Goal: Task Accomplishment & Management: Manage account settings

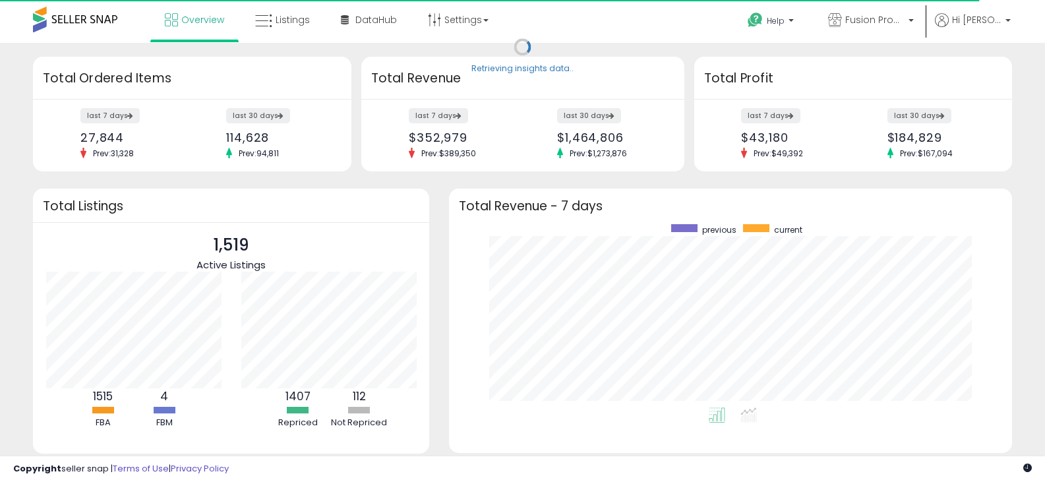
scroll to position [183, 537]
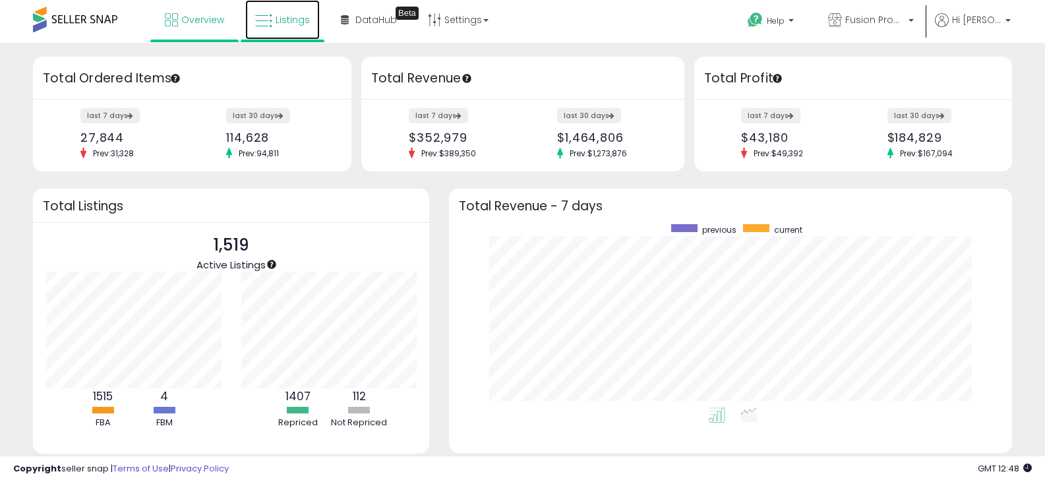
click at [305, 26] on span "Listings" at bounding box center [293, 19] width 34 height 13
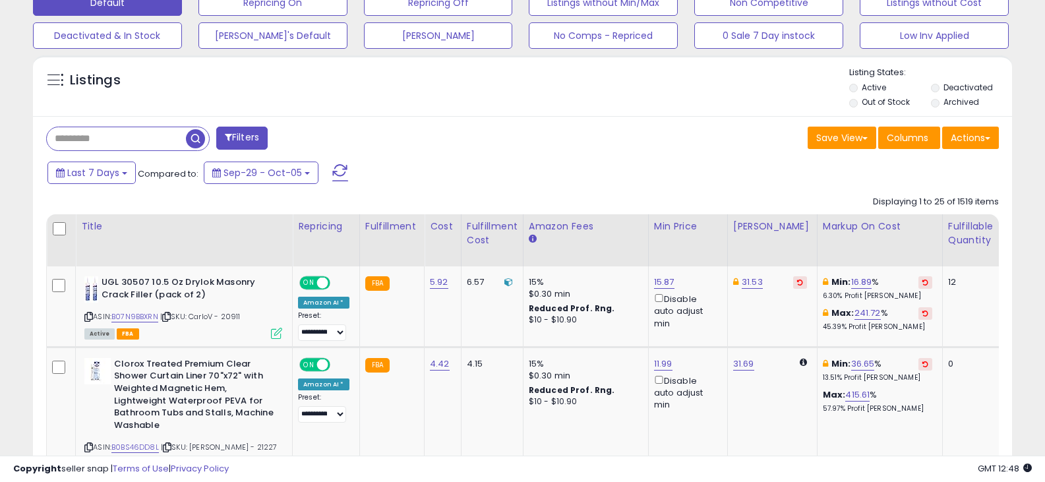
scroll to position [396, 0]
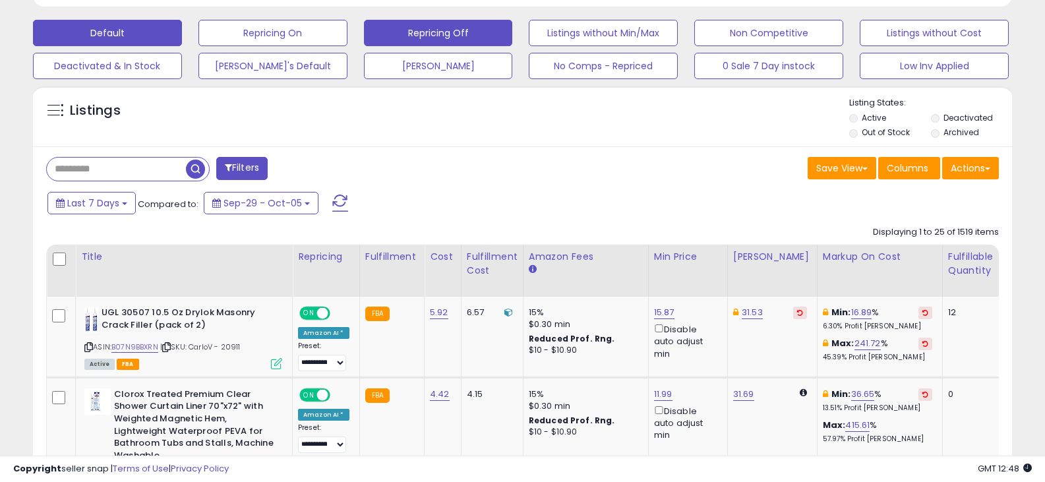
click at [457, 26] on button "Repricing Off" at bounding box center [438, 33] width 149 height 26
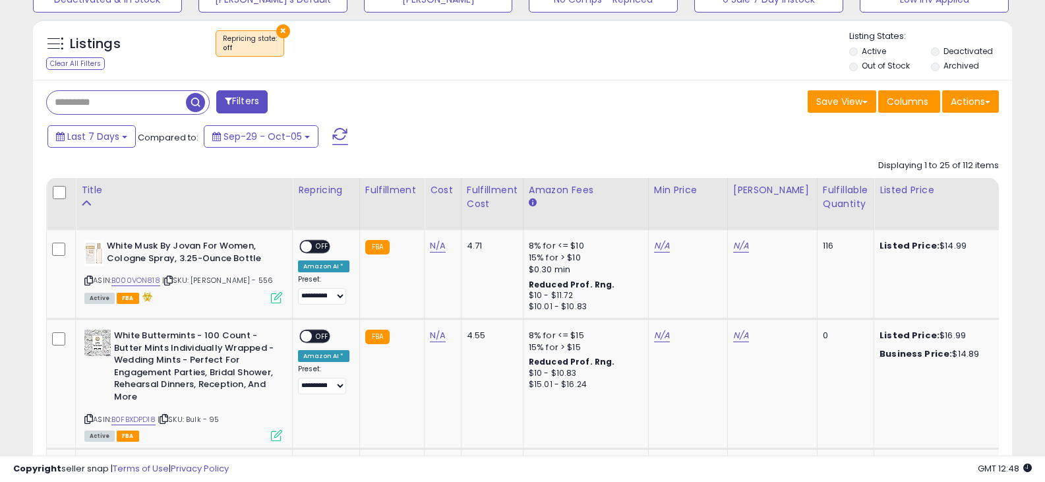
scroll to position [468, 0]
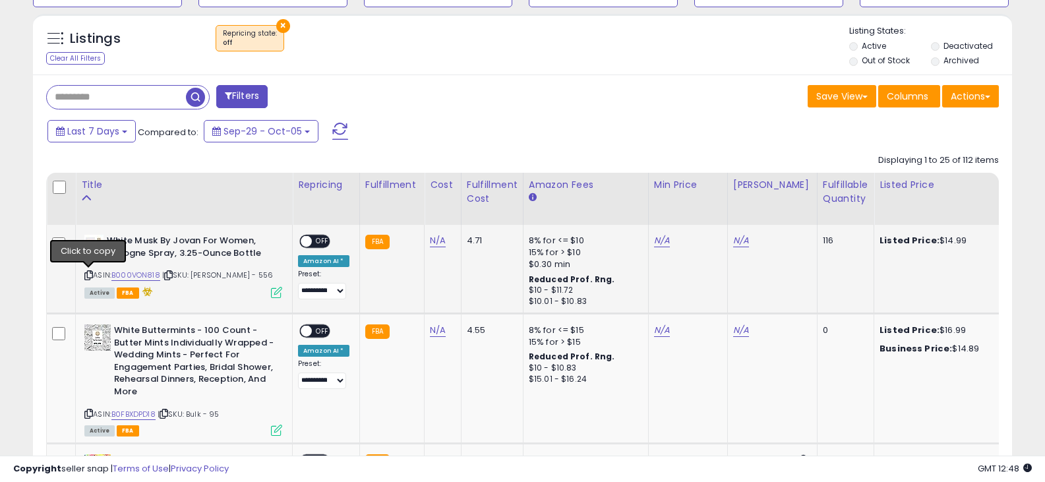
click at [89, 274] on icon at bounding box center [88, 275] width 9 height 7
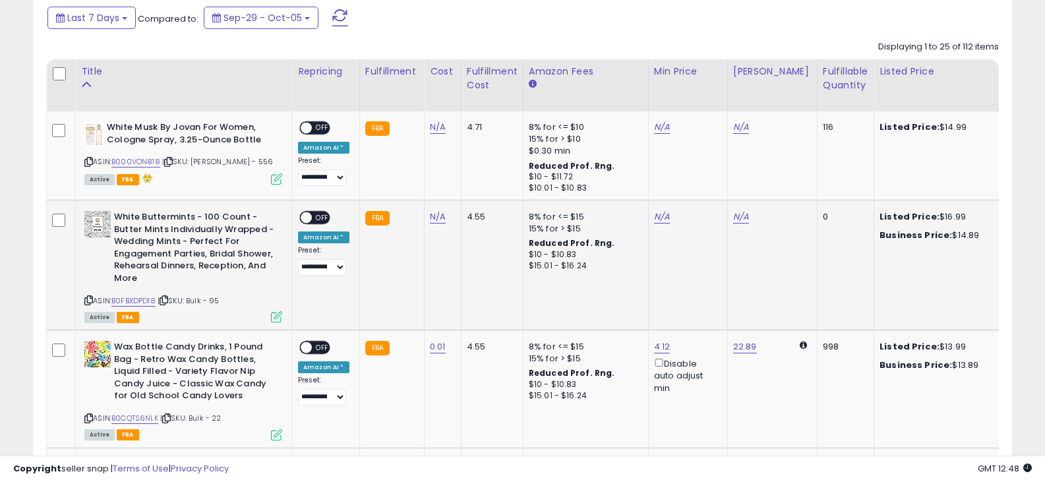
scroll to position [600, 0]
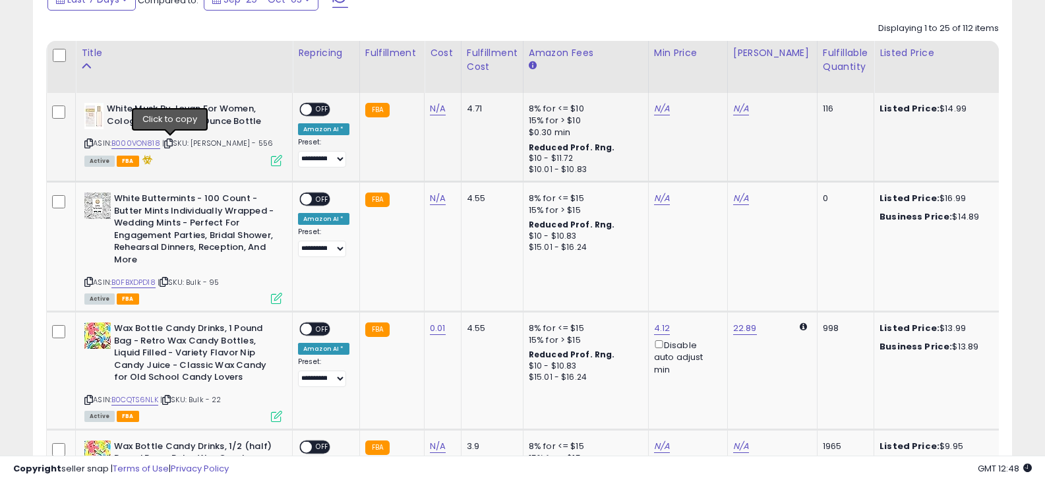
click at [170, 144] on icon at bounding box center [168, 143] width 9 height 7
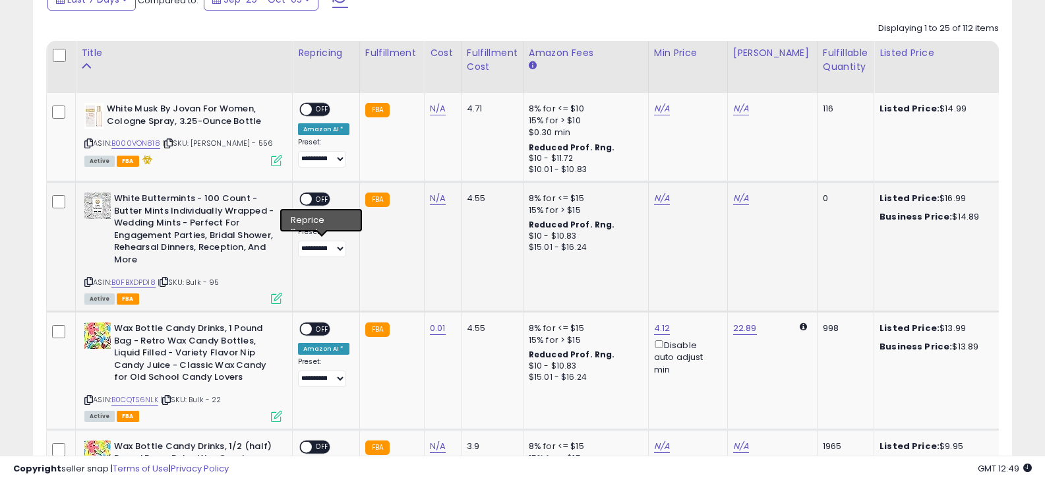
scroll to position [666, 0]
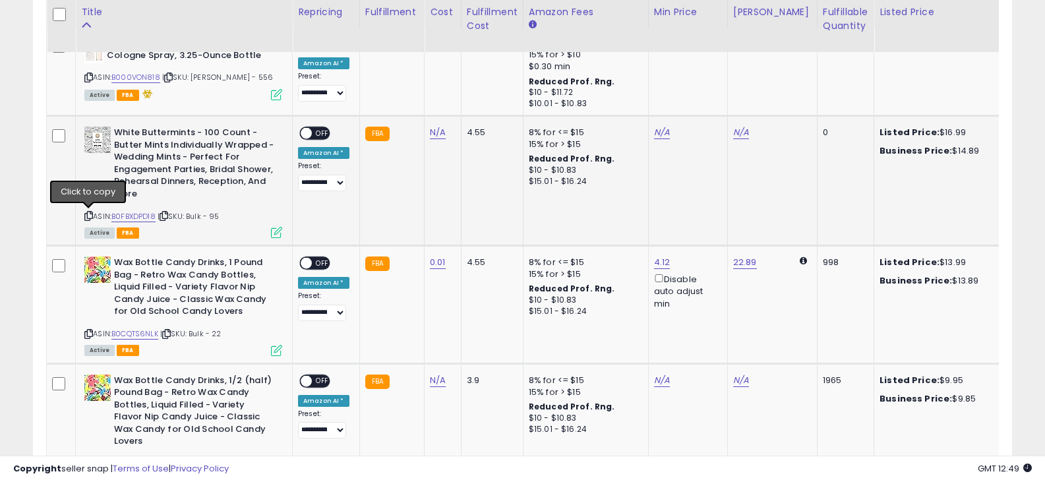
click at [90, 218] on icon at bounding box center [88, 215] width 9 height 7
click at [85, 335] on icon at bounding box center [88, 333] width 9 height 7
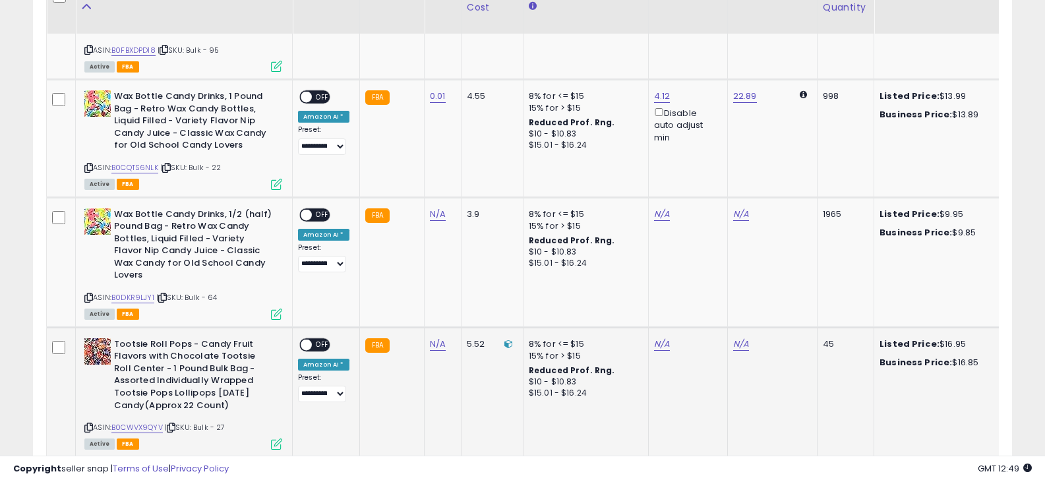
scroll to position [863, 0]
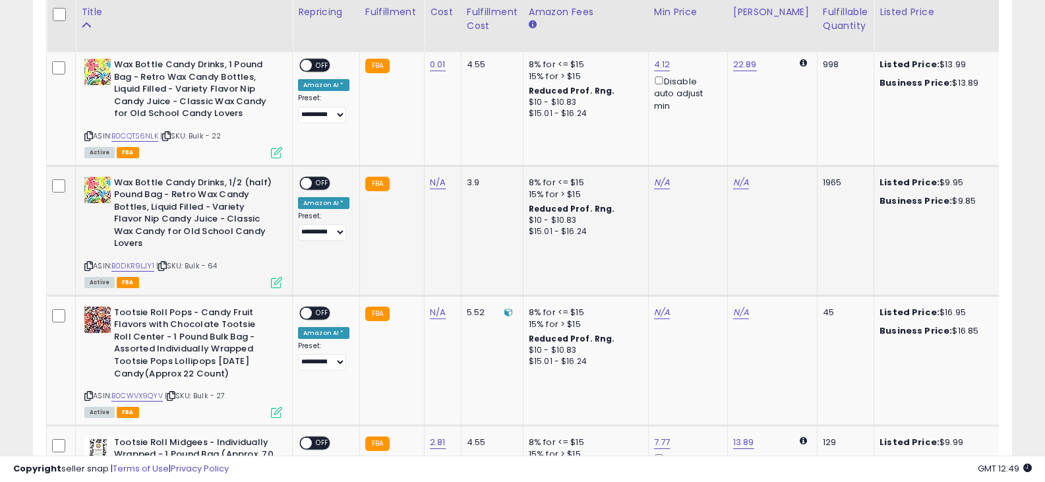
click at [87, 263] on icon at bounding box center [88, 266] width 9 height 7
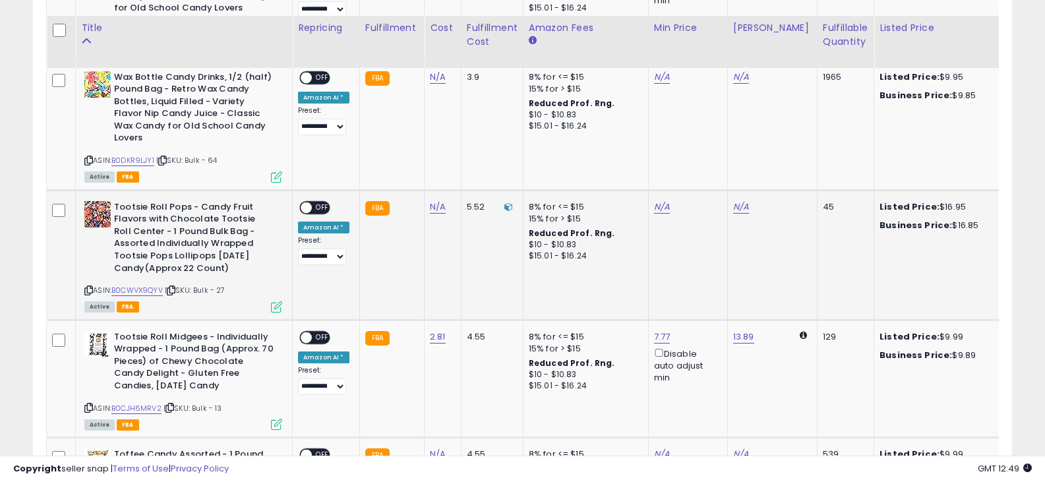
scroll to position [995, 0]
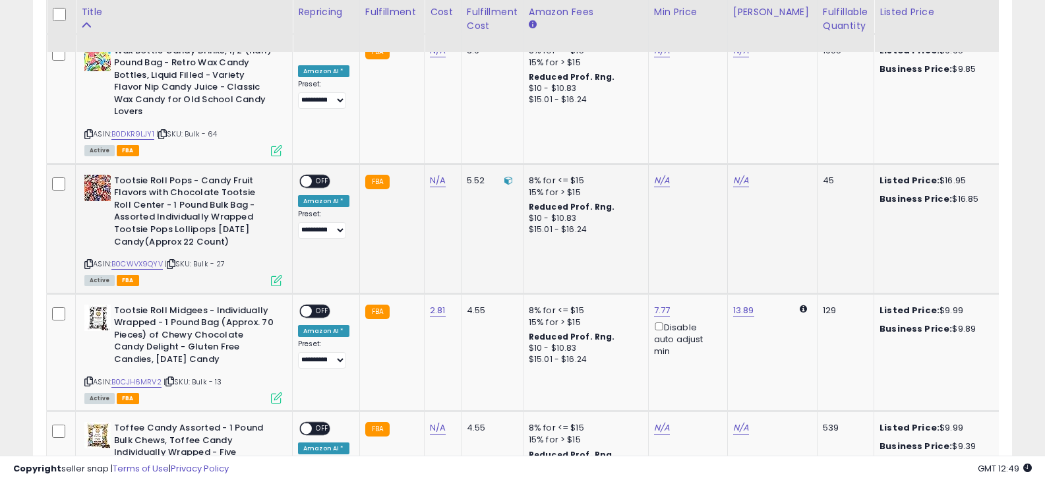
click at [90, 261] on icon at bounding box center [88, 264] width 9 height 7
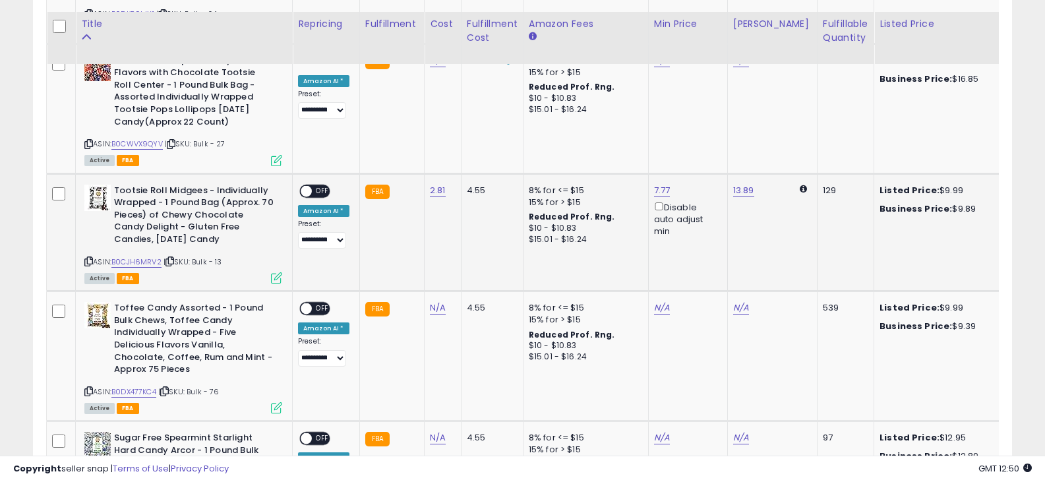
scroll to position [1127, 0]
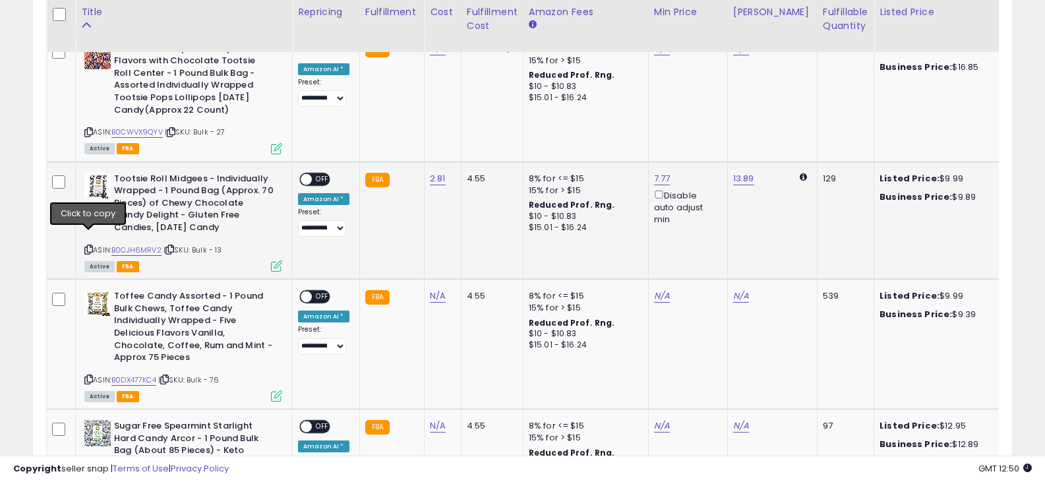
click at [88, 246] on icon at bounding box center [88, 249] width 9 height 7
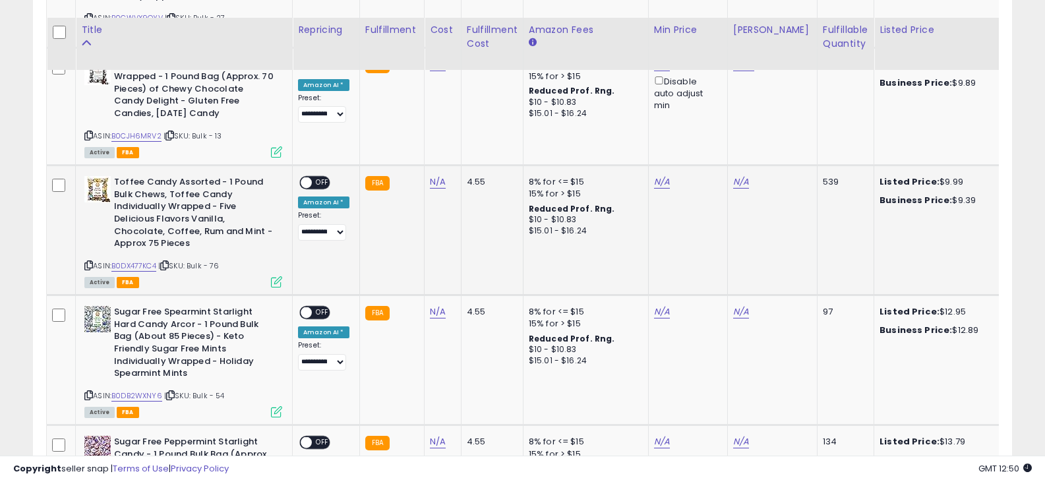
scroll to position [1259, 0]
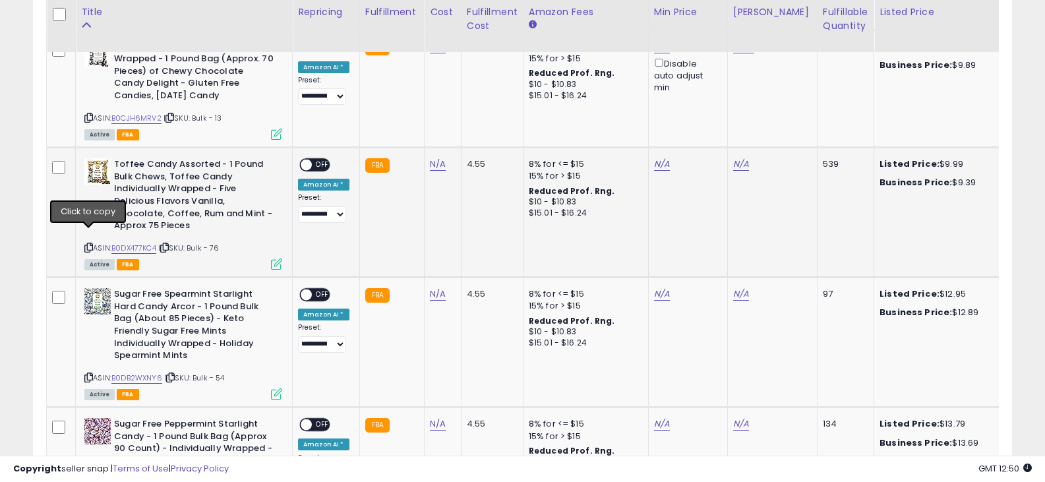
click at [85, 244] on icon at bounding box center [88, 247] width 9 height 7
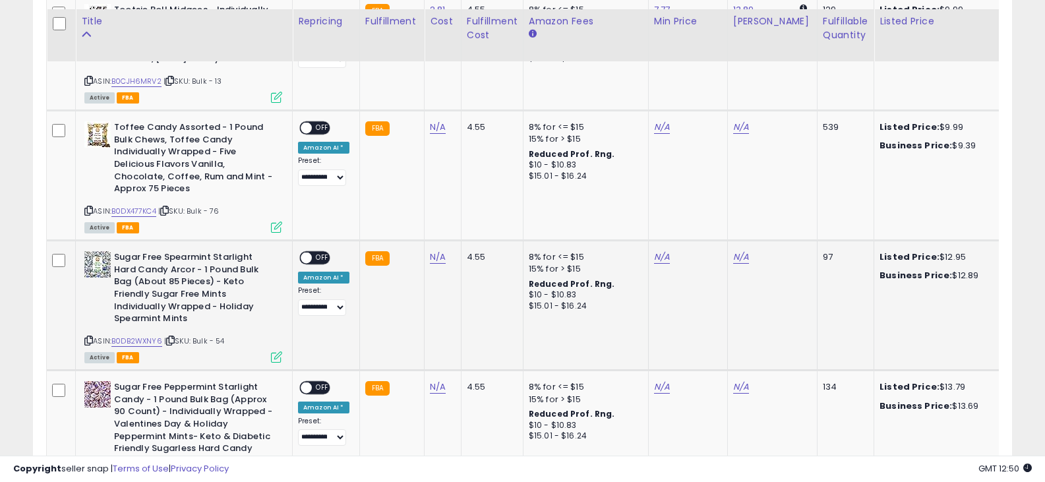
scroll to position [1325, 0]
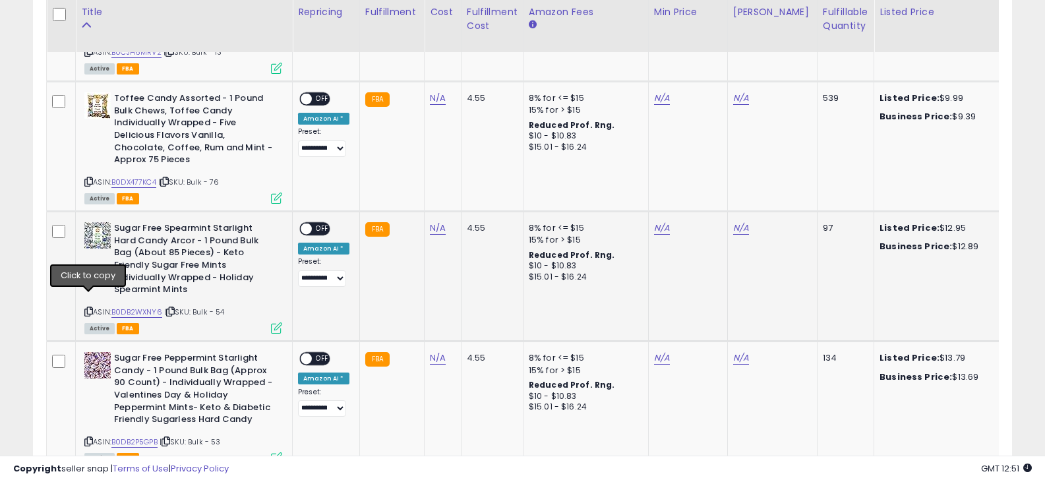
click at [87, 308] on icon at bounding box center [88, 311] width 9 height 7
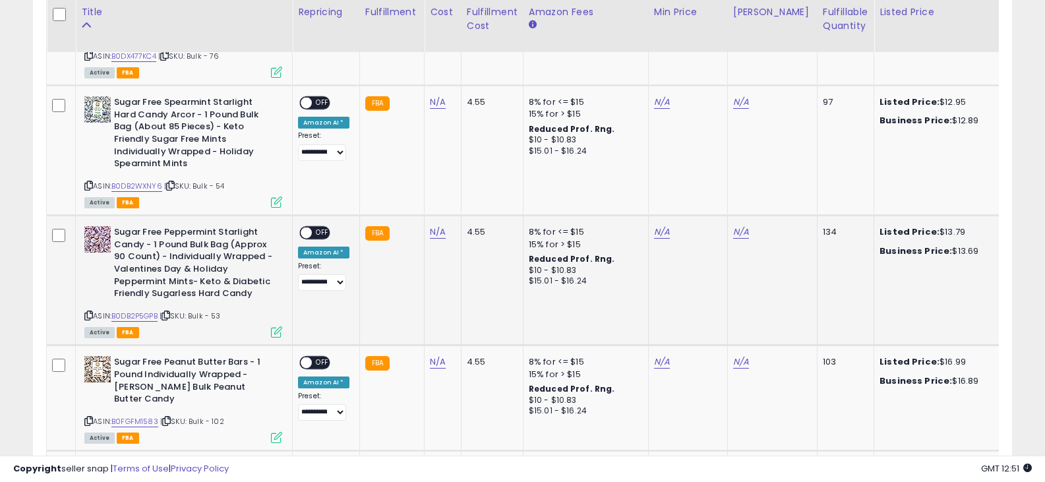
scroll to position [1457, 0]
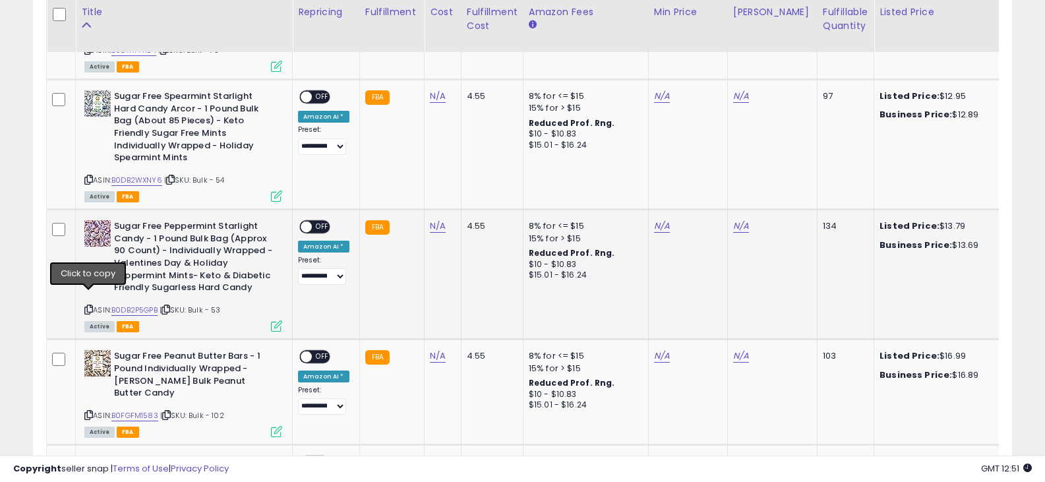
click at [88, 306] on icon at bounding box center [88, 309] width 9 height 7
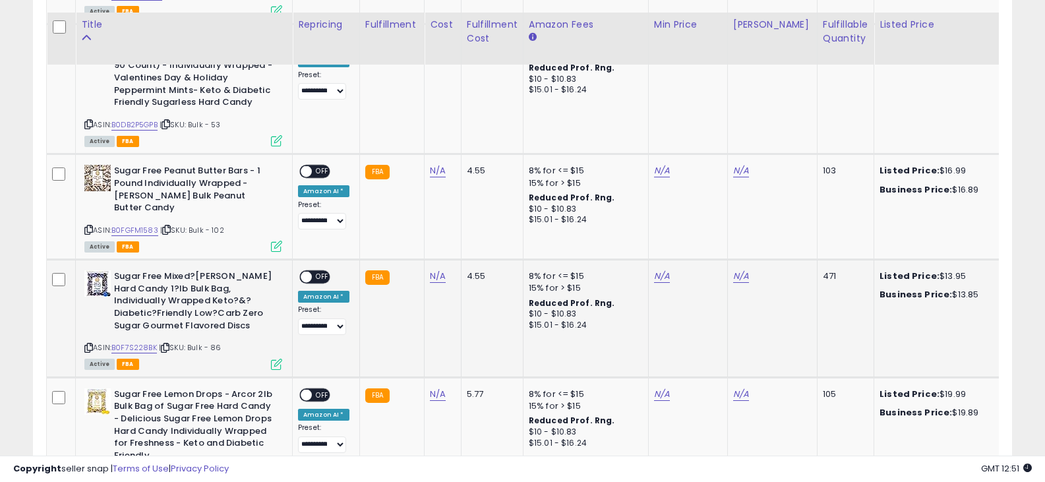
scroll to position [1655, 0]
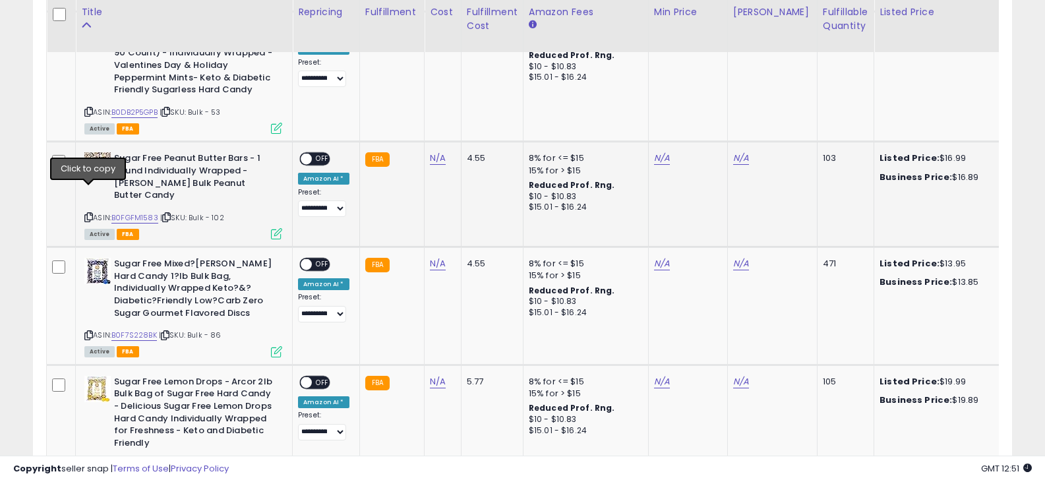
click at [88, 214] on icon at bounding box center [88, 217] width 9 height 7
click at [90, 332] on icon at bounding box center [88, 335] width 9 height 7
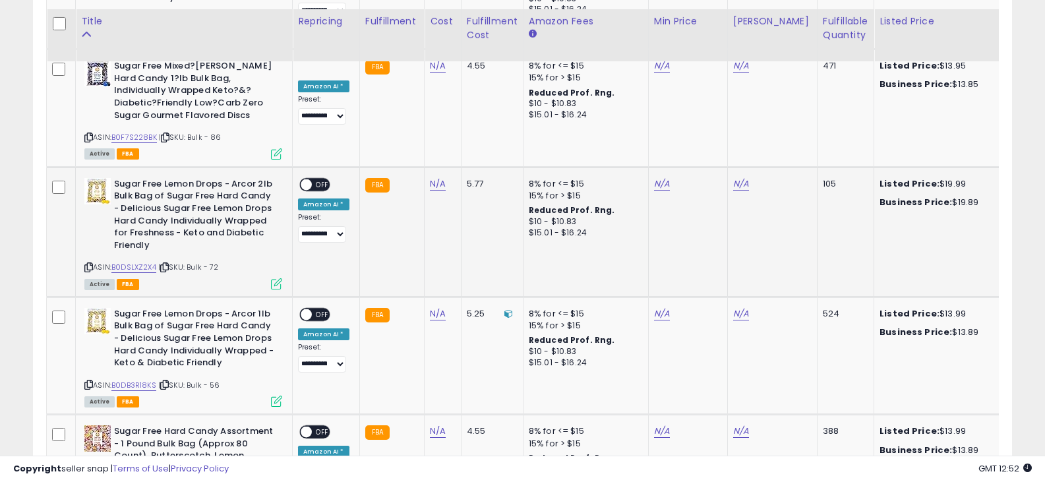
scroll to position [1919, 0]
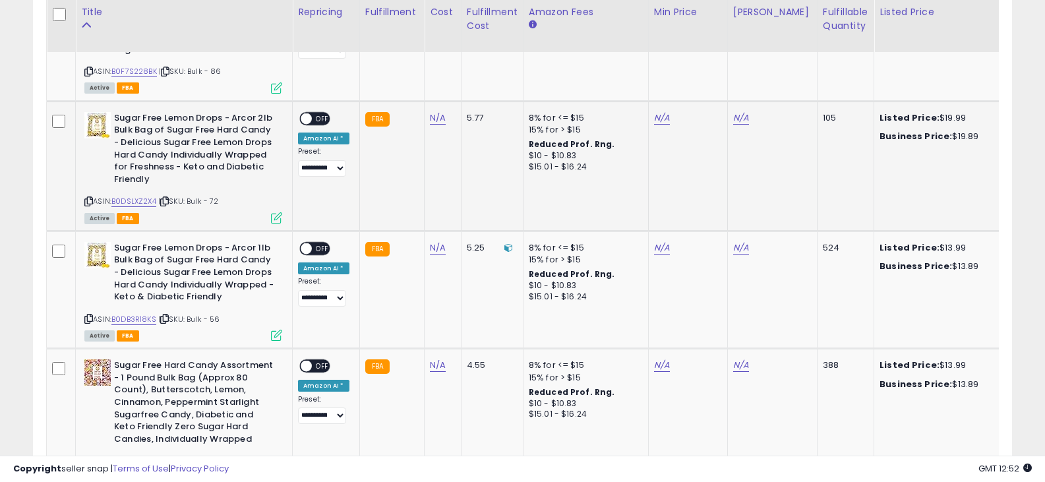
click at [86, 198] on icon at bounding box center [88, 201] width 9 height 7
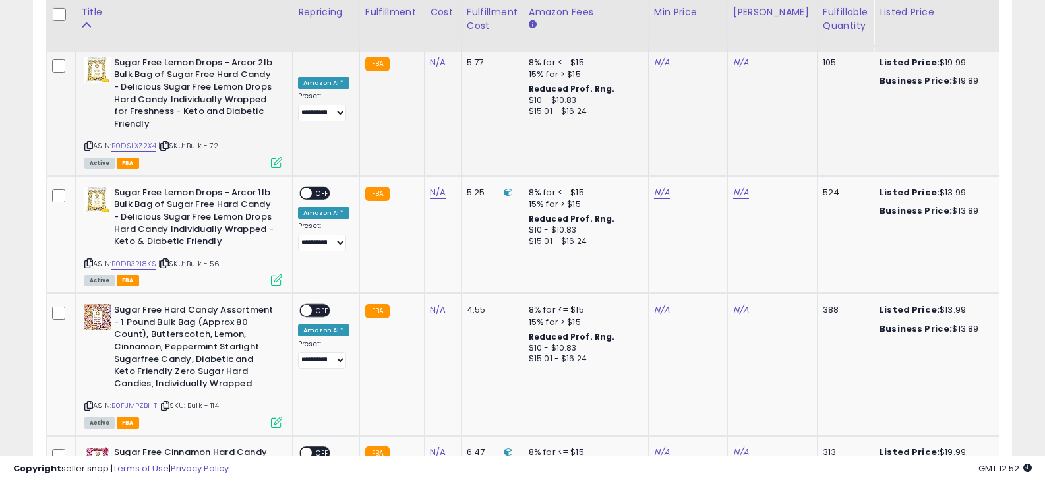
scroll to position [2051, 0]
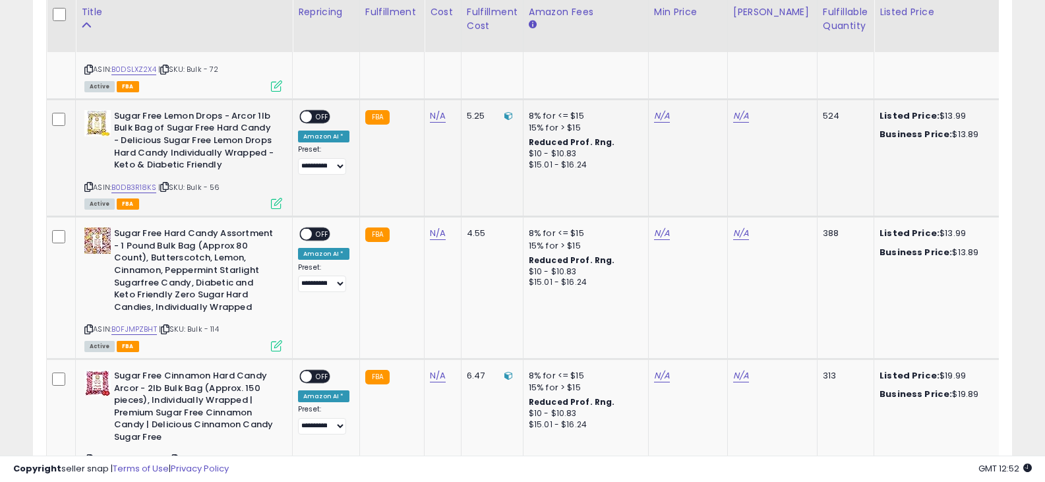
click at [89, 183] on icon at bounding box center [88, 186] width 9 height 7
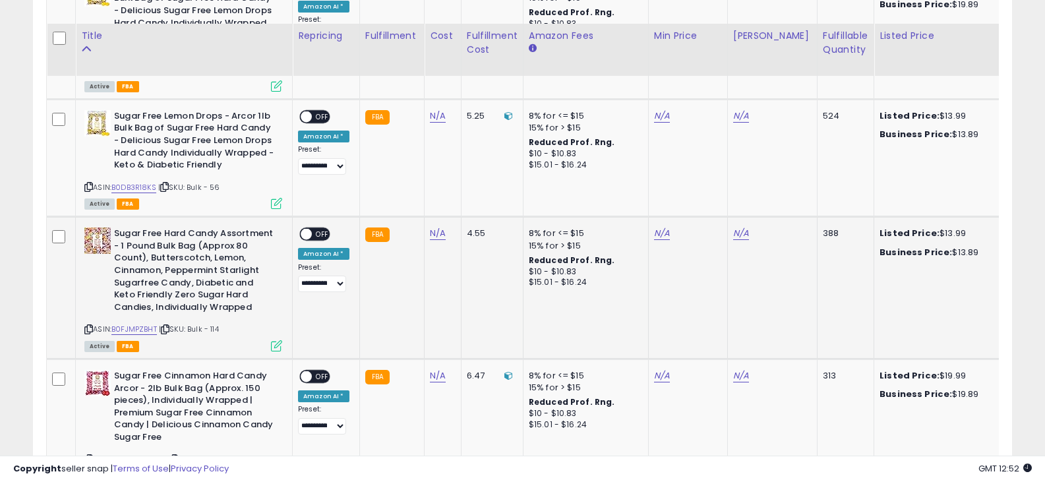
scroll to position [2117, 0]
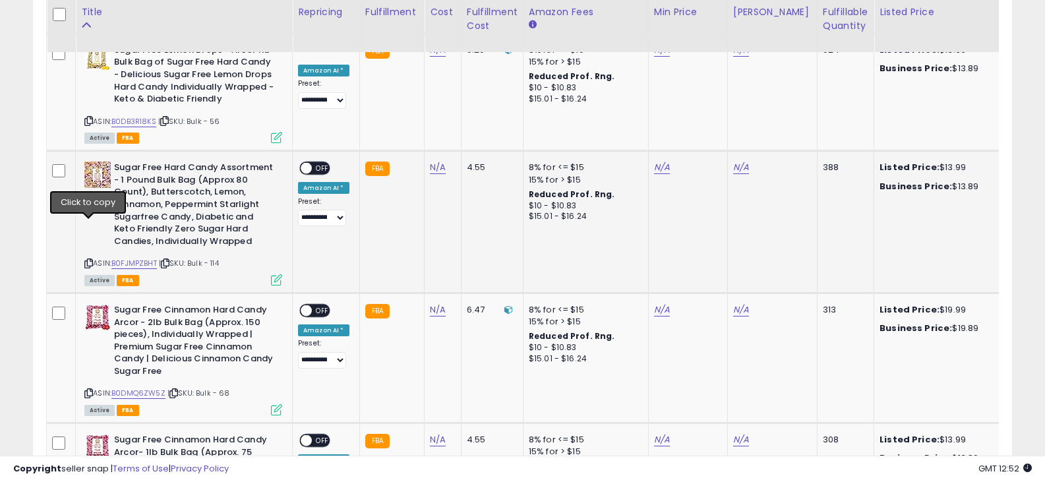
click at [88, 260] on icon at bounding box center [88, 263] width 9 height 7
click at [89, 390] on icon at bounding box center [88, 393] width 9 height 7
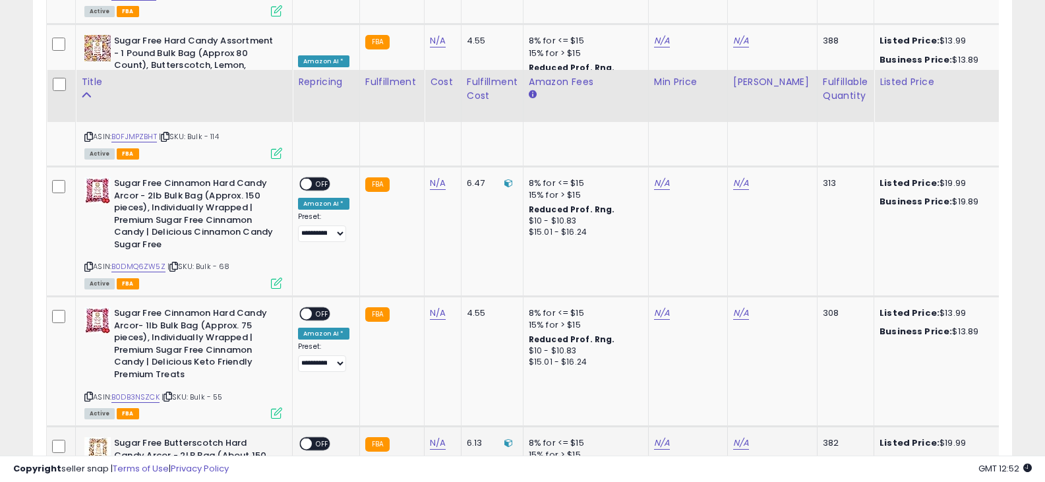
scroll to position [2380, 0]
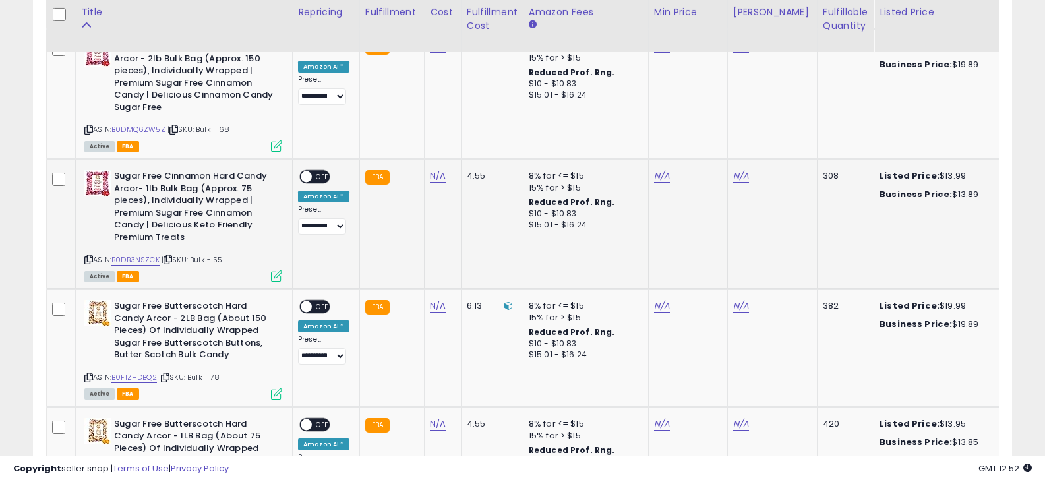
click at [88, 256] on icon at bounding box center [88, 259] width 9 height 7
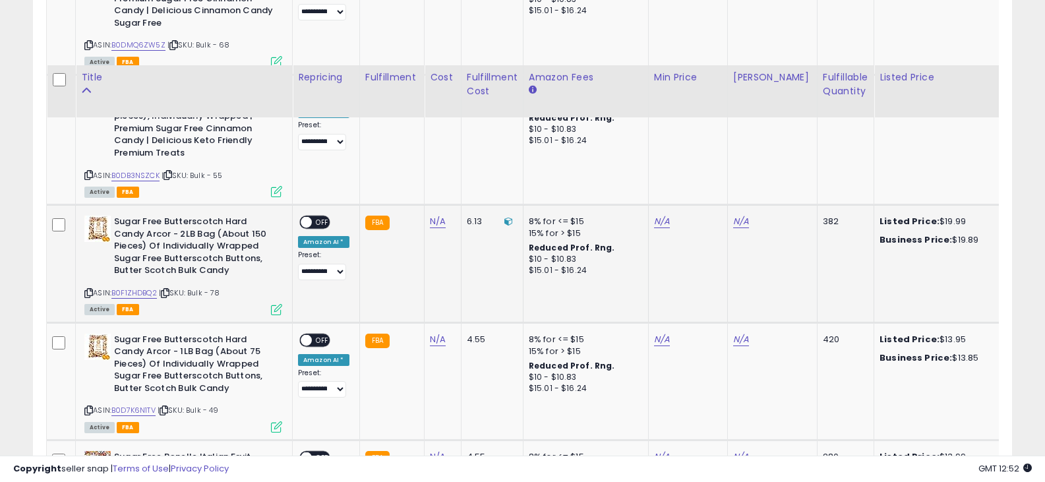
scroll to position [2578, 0]
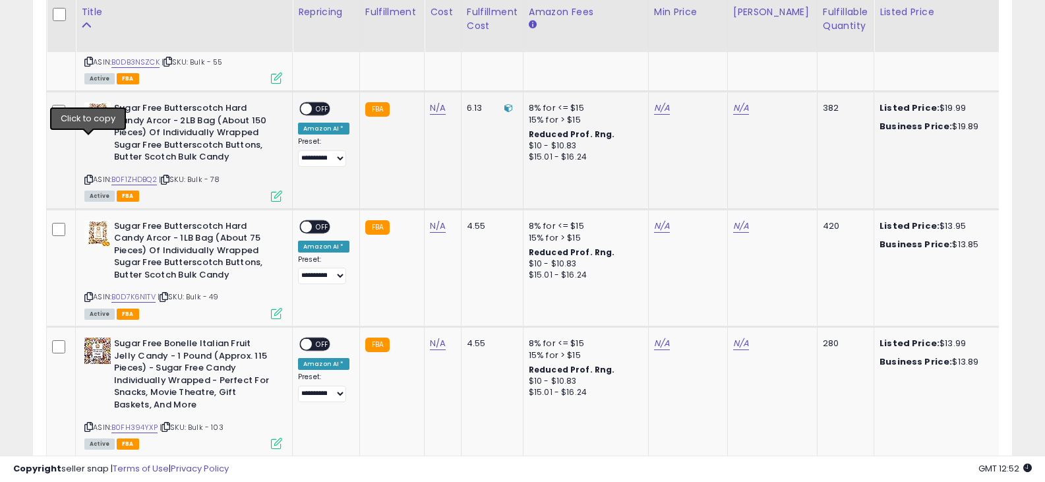
click at [90, 176] on icon at bounding box center [88, 179] width 9 height 7
click at [86, 294] on icon at bounding box center [88, 297] width 9 height 7
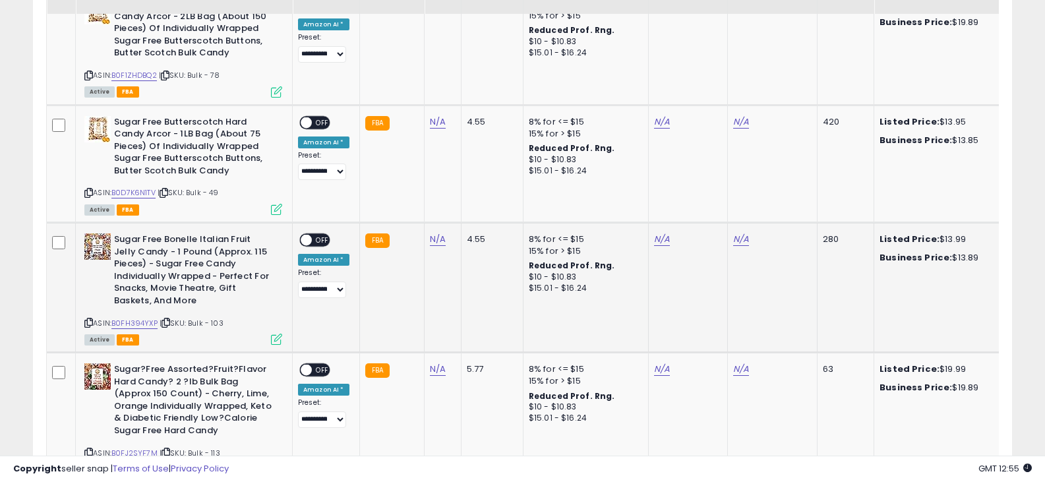
scroll to position [2710, 0]
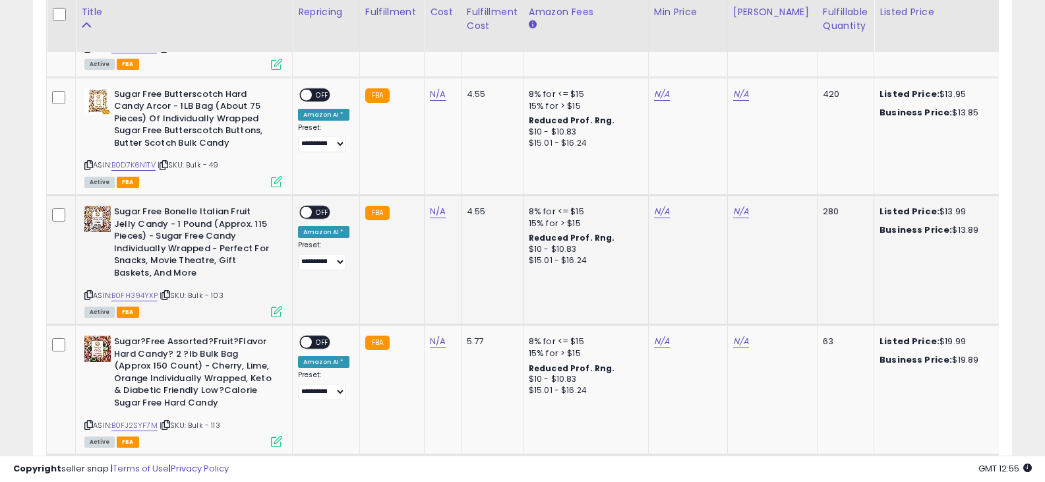
click at [86, 292] on icon at bounding box center [88, 295] width 9 height 7
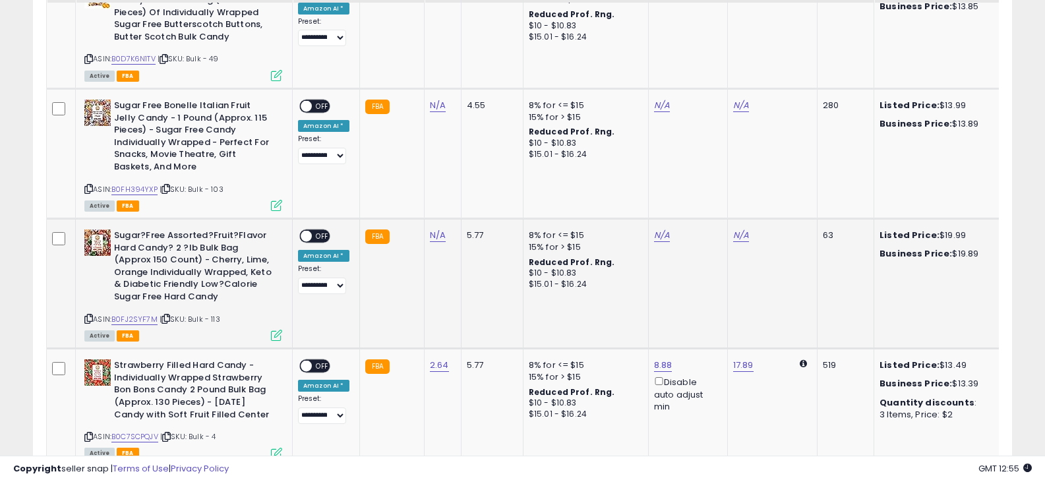
scroll to position [2842, 0]
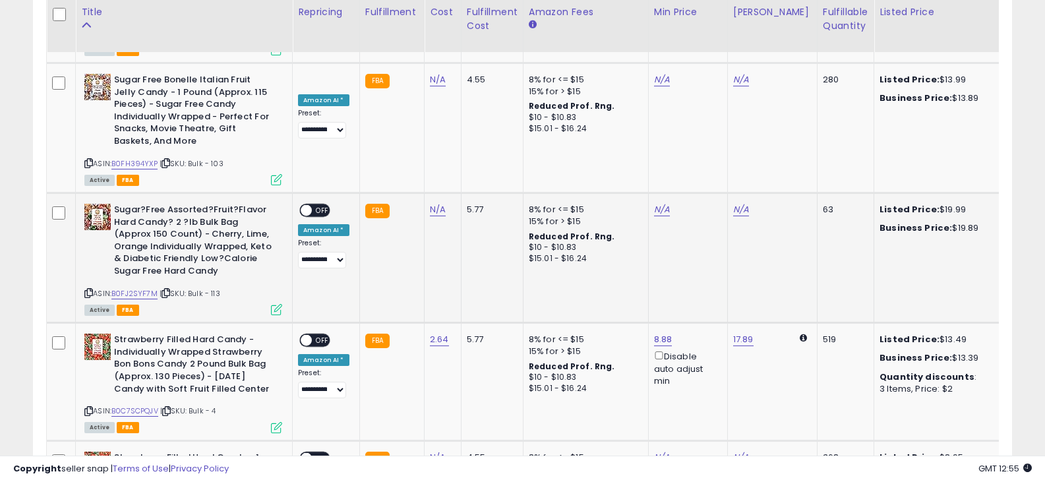
click at [90, 290] on icon at bounding box center [88, 293] width 9 height 7
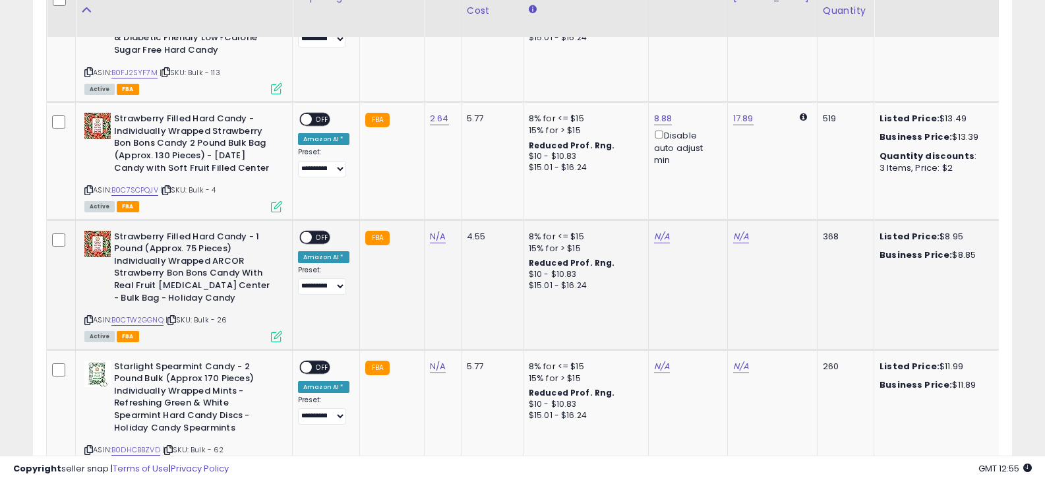
scroll to position [3040, 0]
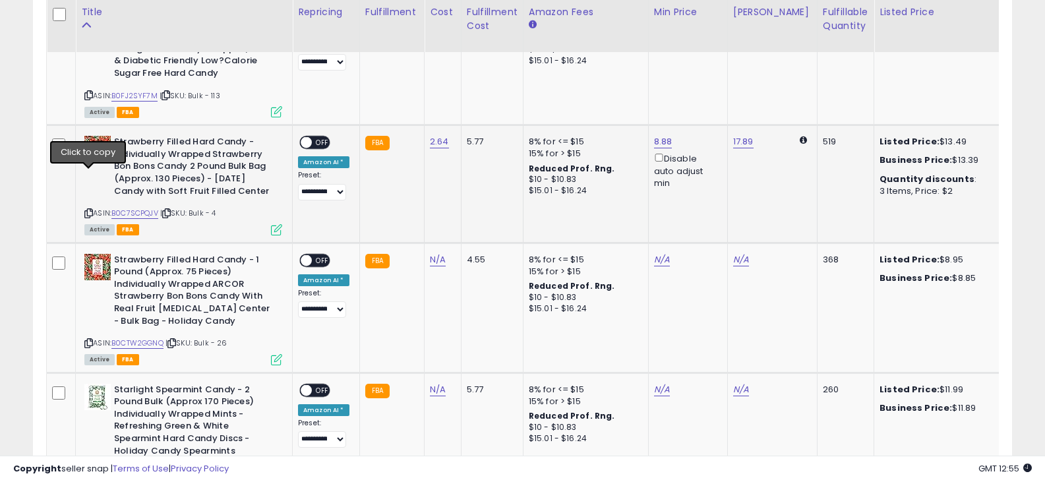
click at [88, 210] on icon at bounding box center [88, 213] width 9 height 7
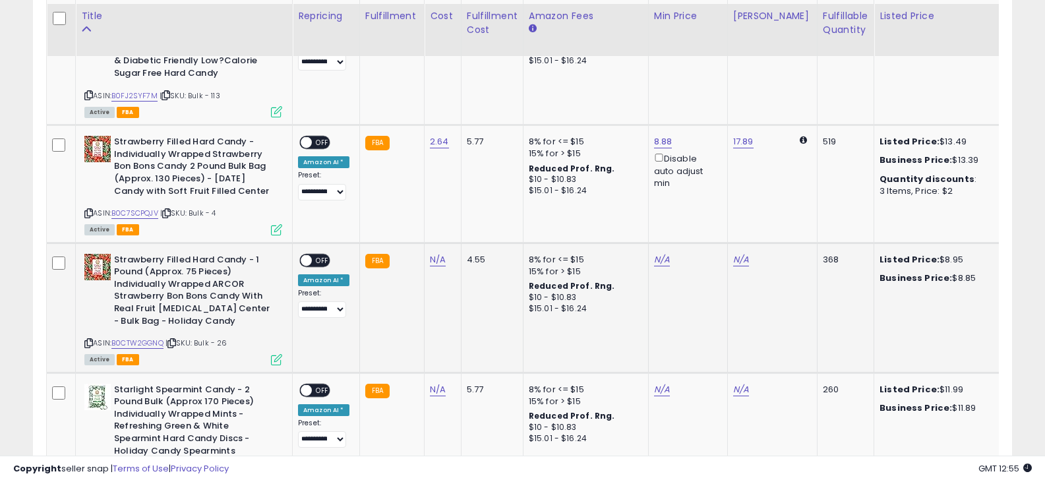
scroll to position [3106, 0]
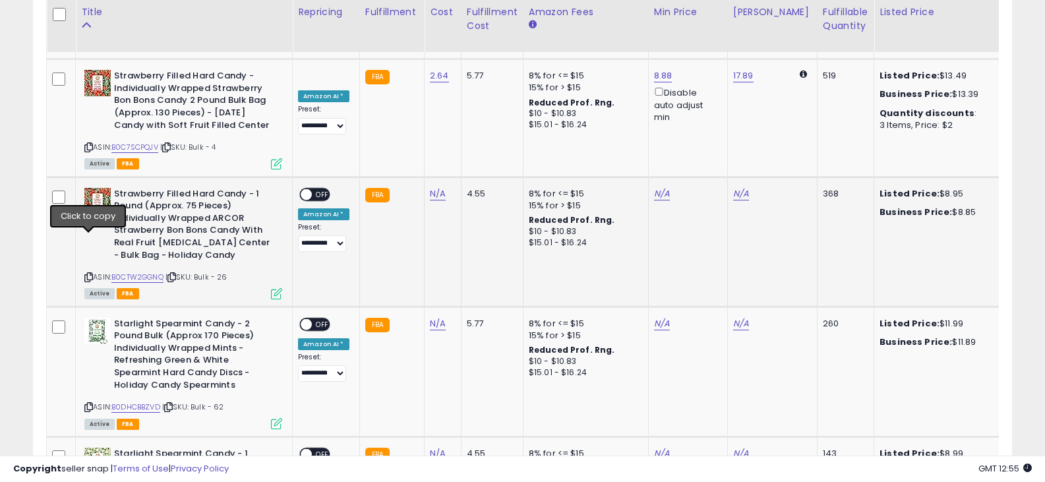
click at [90, 274] on icon at bounding box center [88, 277] width 9 height 7
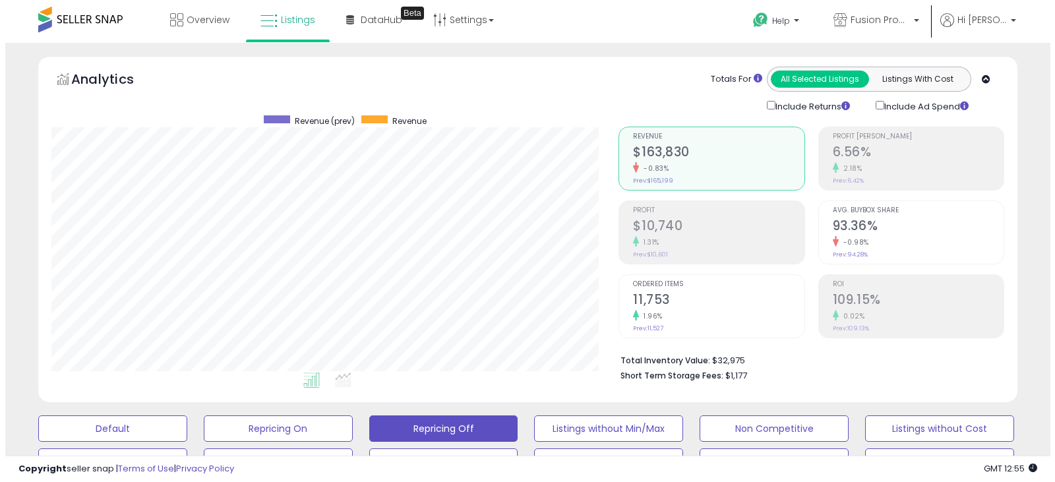
scroll to position [264, 0]
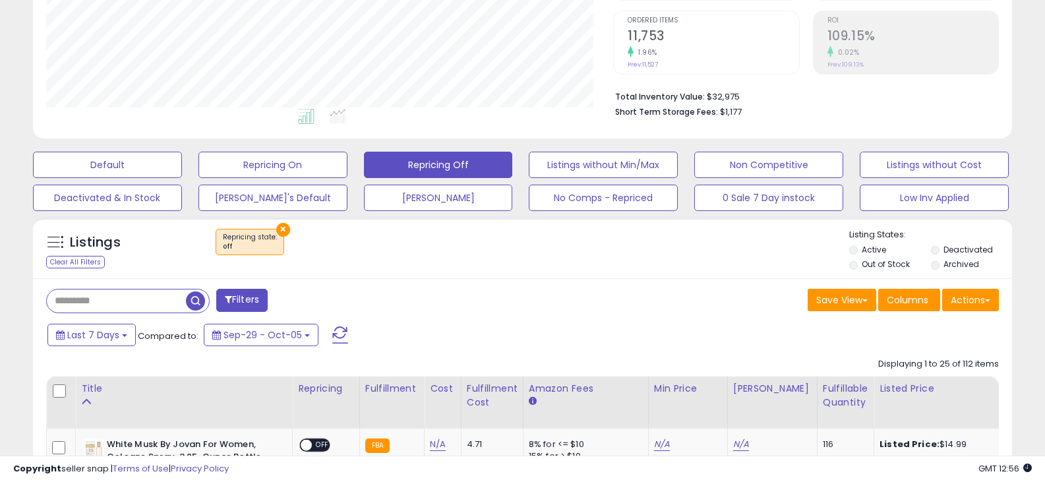
click at [283, 227] on button "×" at bounding box center [283, 230] width 14 height 14
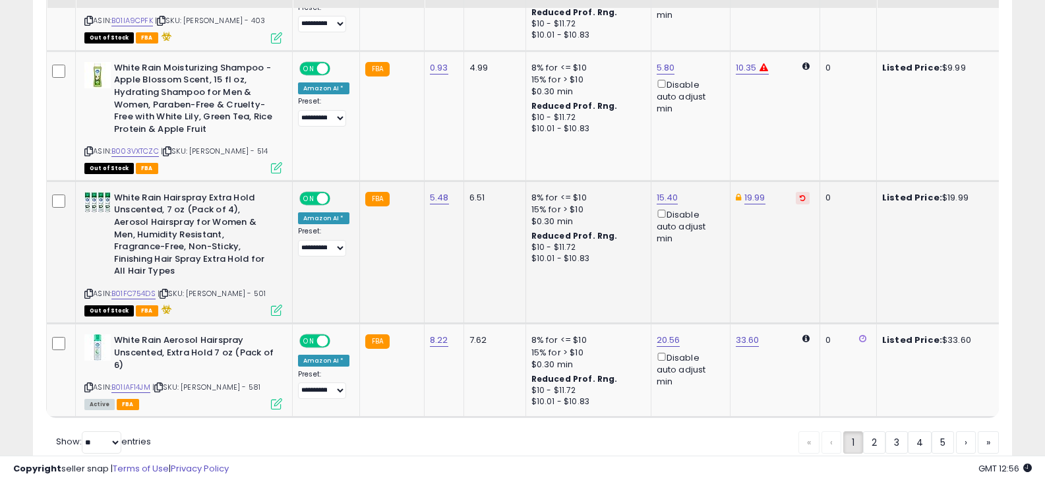
scroll to position [2660, 0]
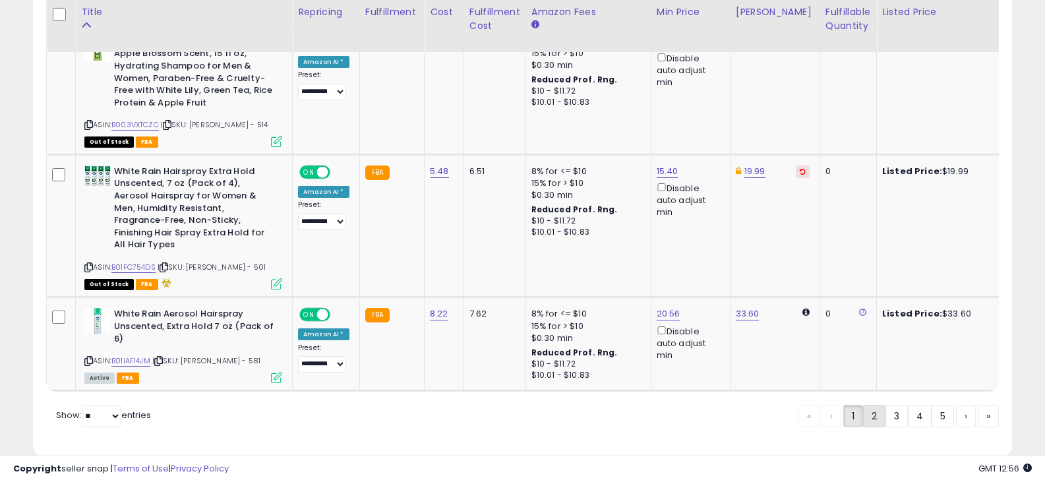
click at [869, 405] on link "2" at bounding box center [874, 416] width 22 height 22
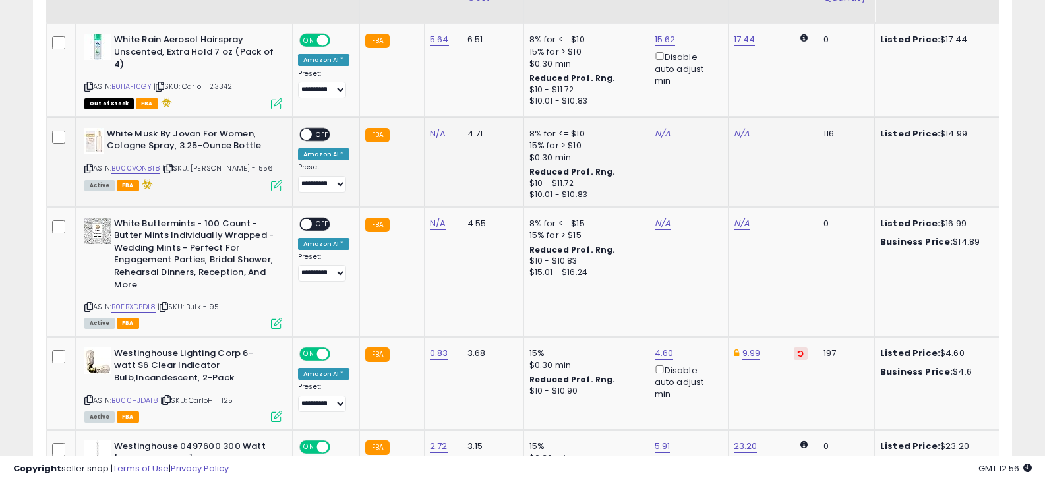
scroll to position [731, 0]
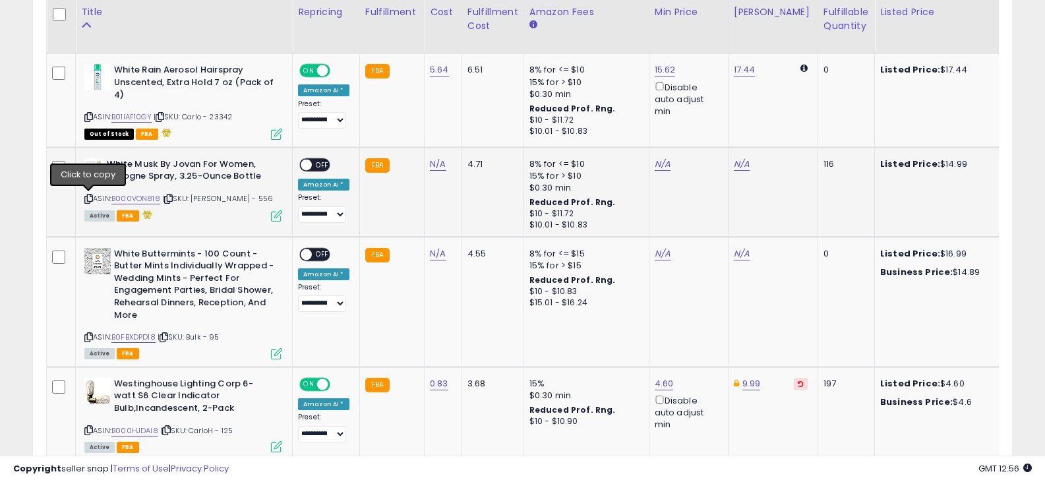
click at [86, 200] on icon at bounding box center [88, 198] width 9 height 7
click at [91, 335] on icon at bounding box center [88, 337] width 9 height 7
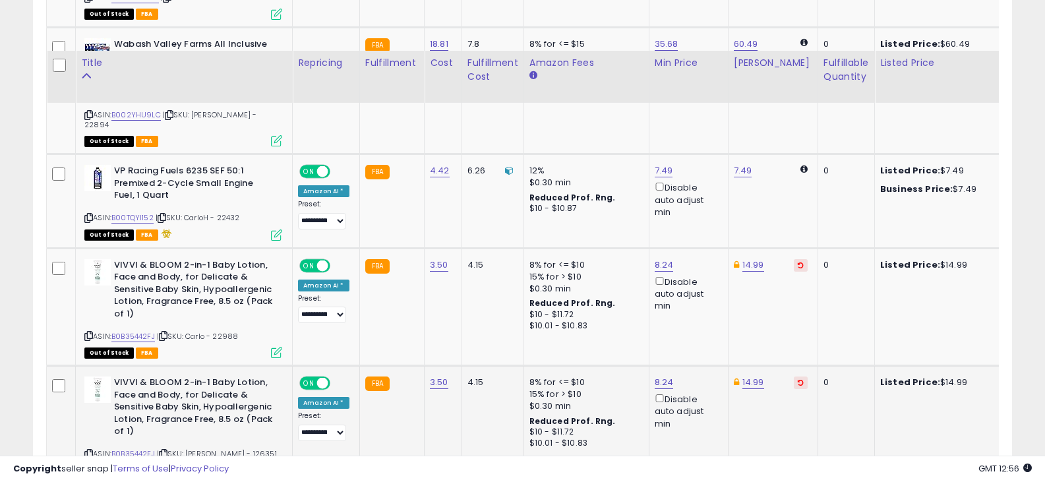
scroll to position [3045, 0]
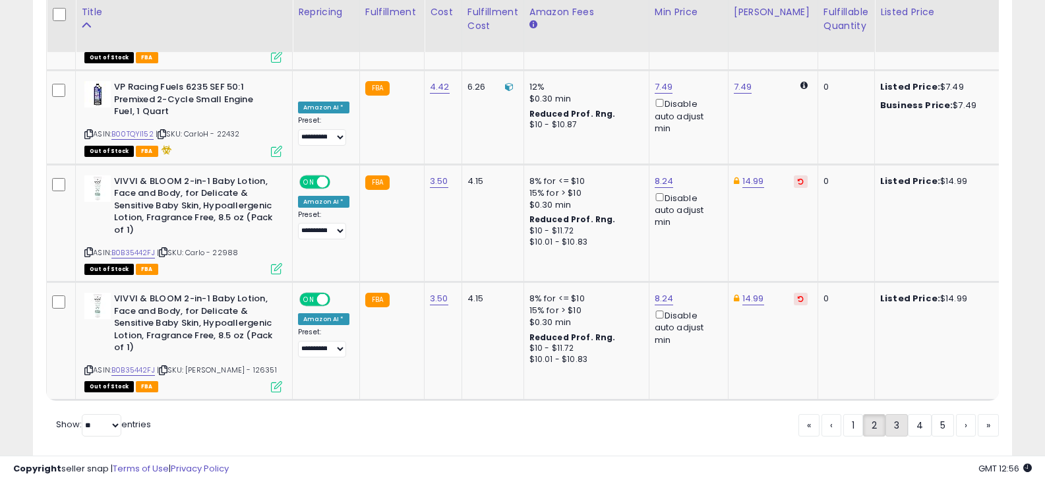
drag, startPoint x: 901, startPoint y: 390, endPoint x: 901, endPoint y: 381, distance: 9.9
click at [901, 414] on link "3" at bounding box center [897, 425] width 22 height 22
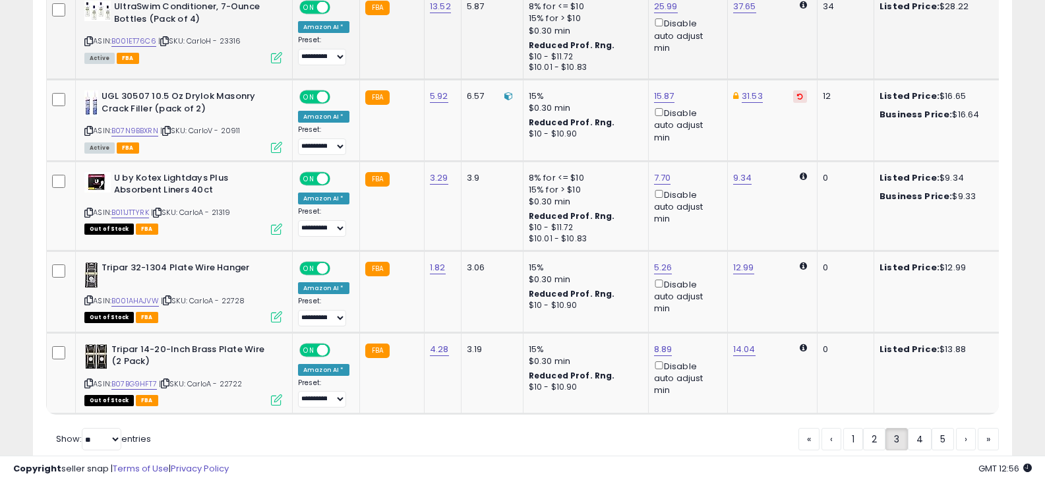
scroll to position [2716, 0]
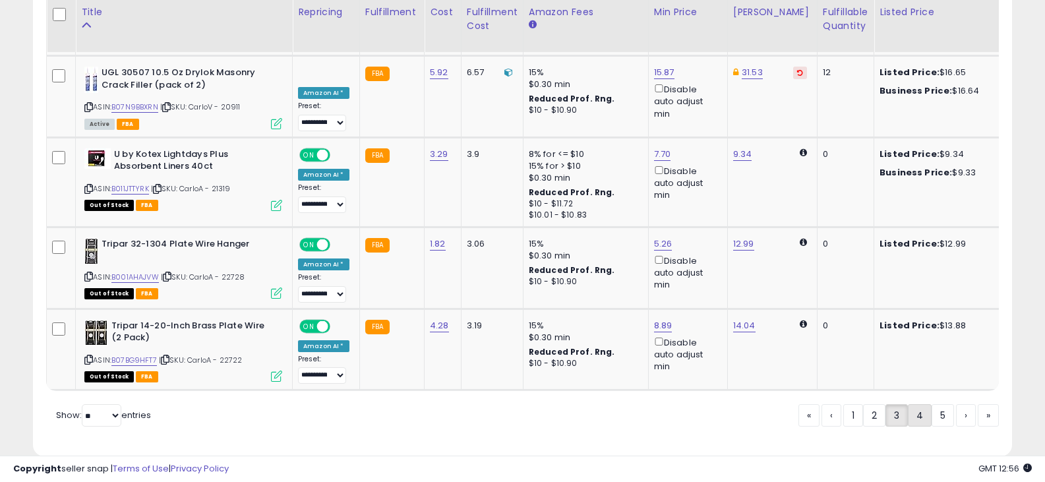
click at [921, 404] on link "4" at bounding box center [920, 415] width 24 height 22
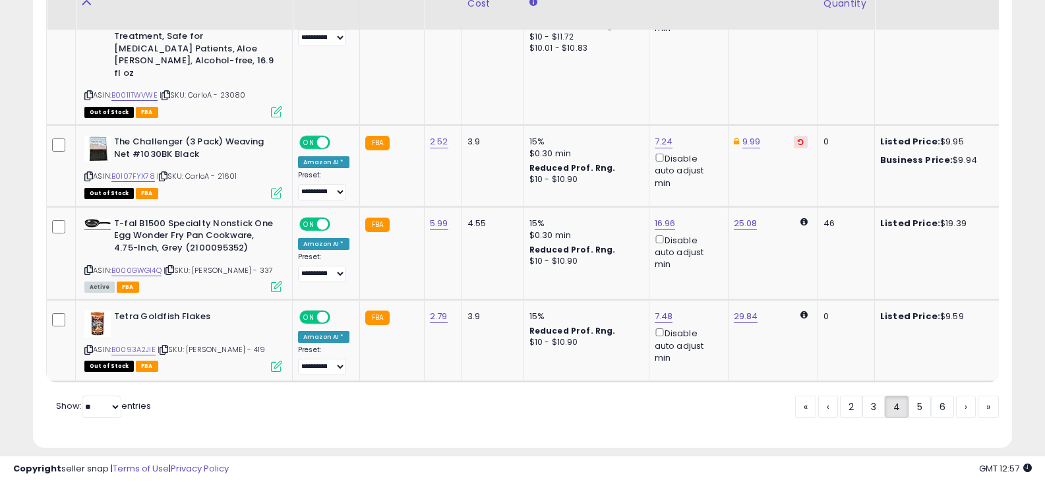
scroll to position [2775, 0]
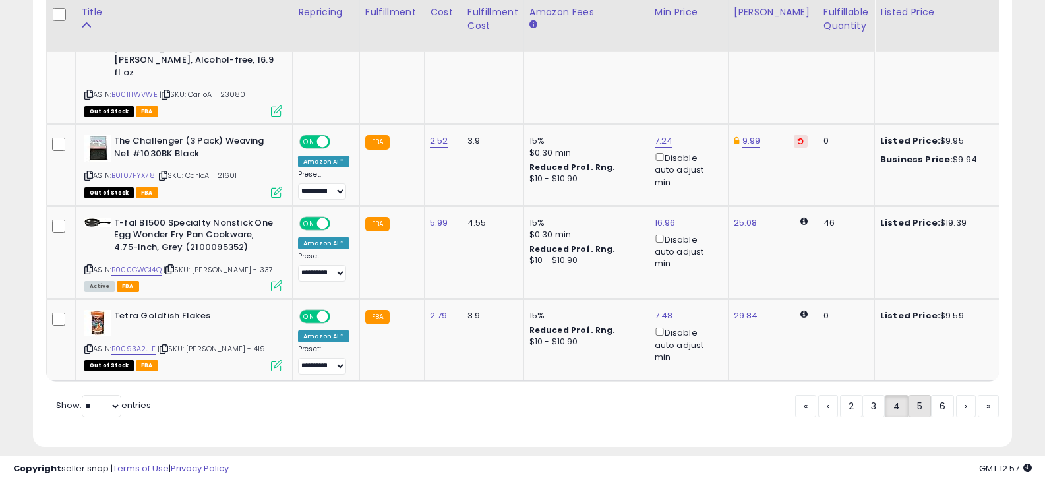
click at [913, 395] on link "5" at bounding box center [920, 406] width 22 height 22
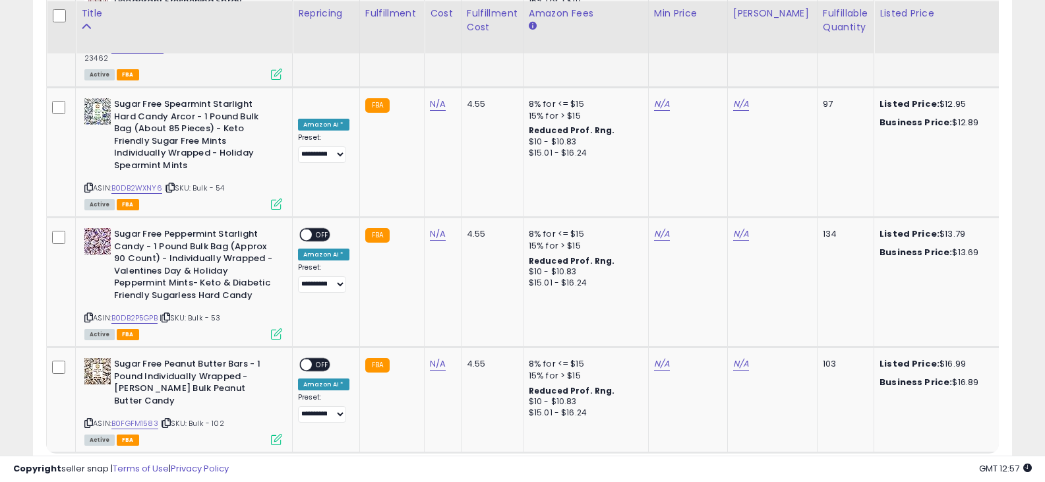
scroll to position [2789, 0]
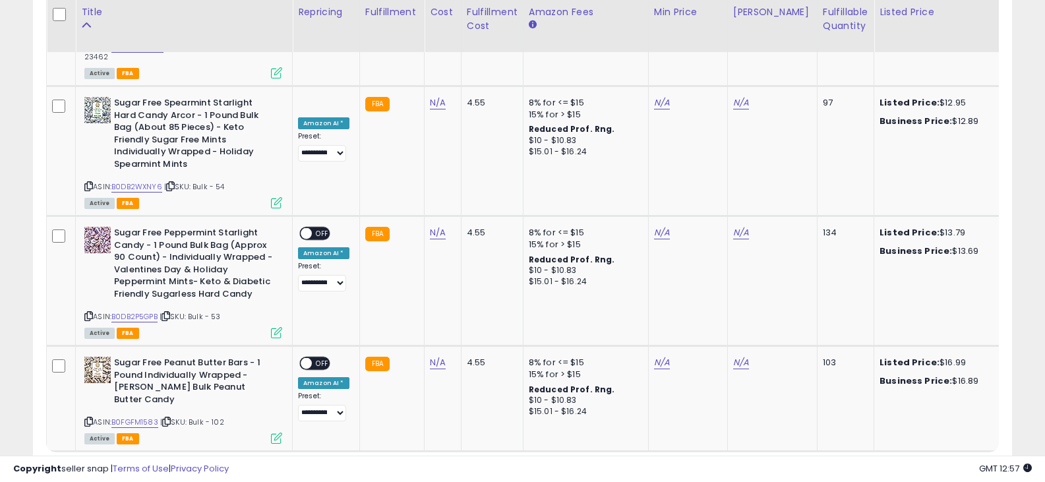
click at [911, 466] on link "6" at bounding box center [919, 477] width 23 height 22
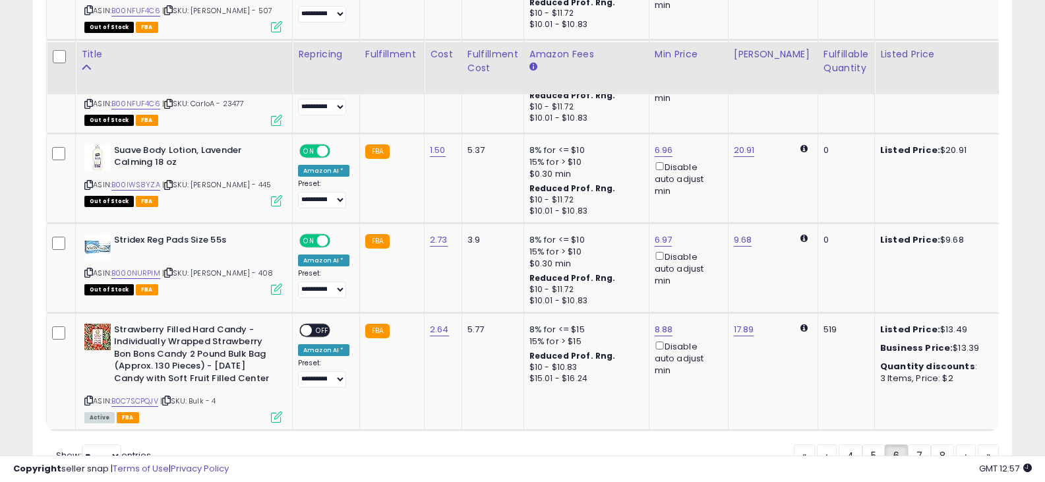
scroll to position [3085, 0]
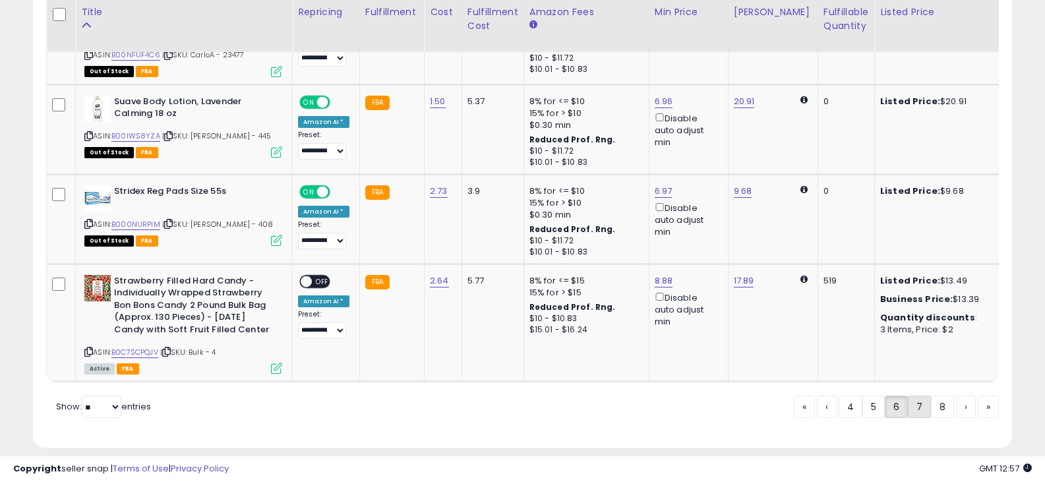
click at [913, 396] on link "7" at bounding box center [919, 407] width 23 height 22
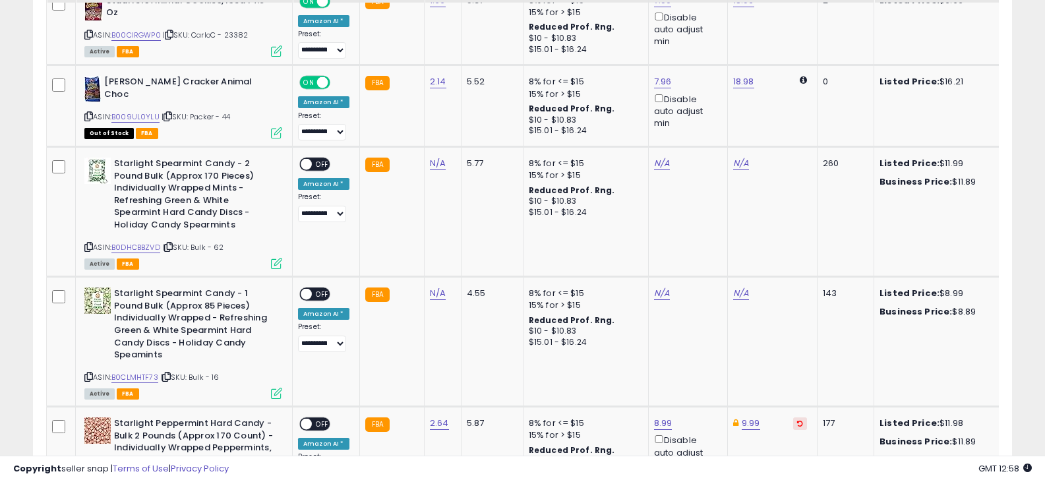
scroll to position [2644, 0]
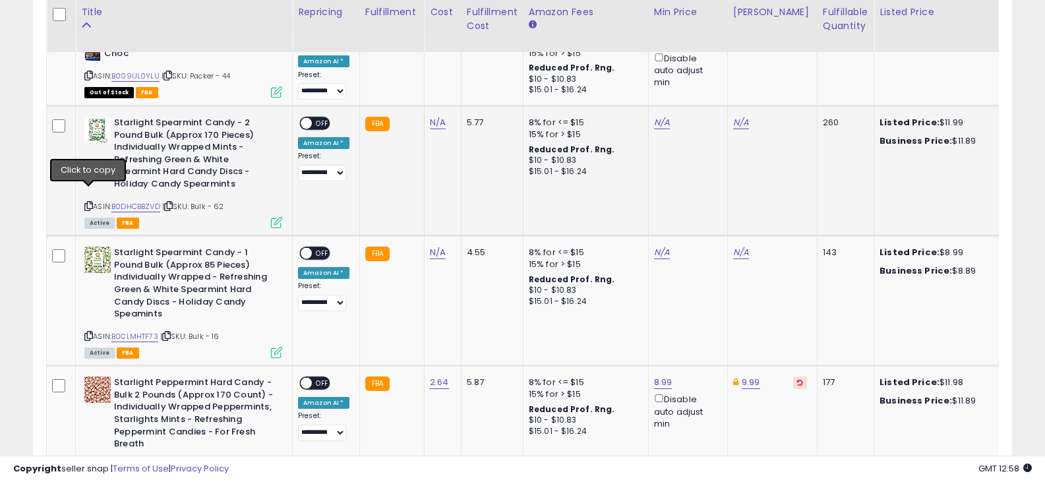
click at [90, 202] on icon at bounding box center [88, 205] width 9 height 7
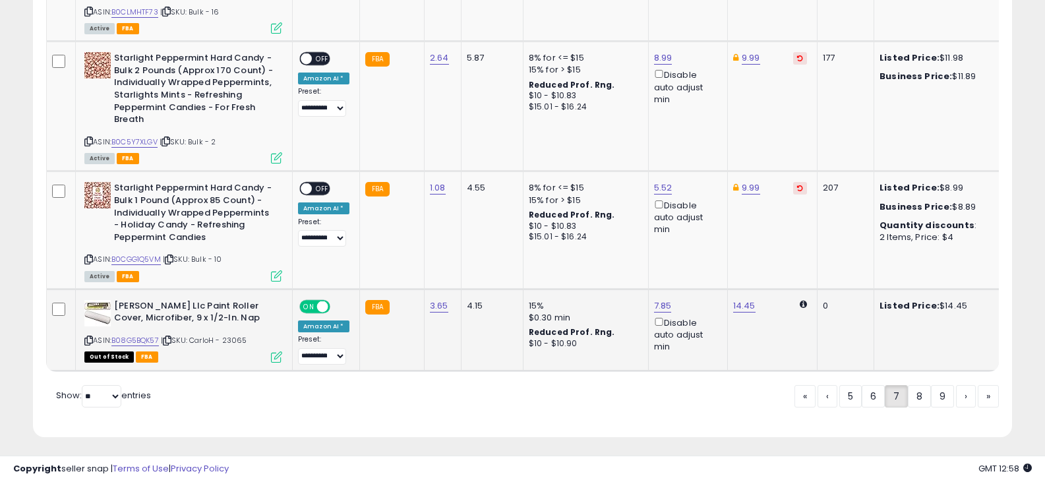
scroll to position [2971, 0]
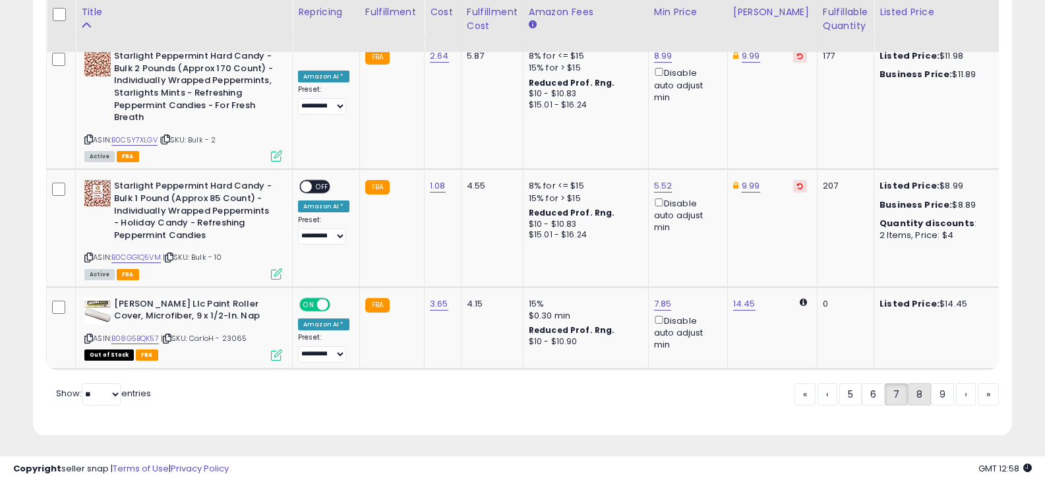
click at [921, 392] on link "8" at bounding box center [919, 394] width 23 height 22
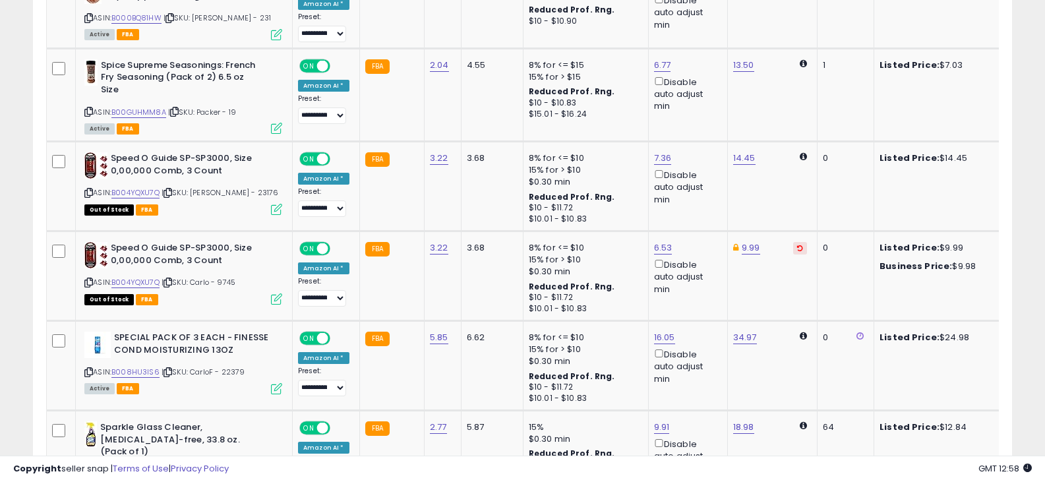
scroll to position [2478, 0]
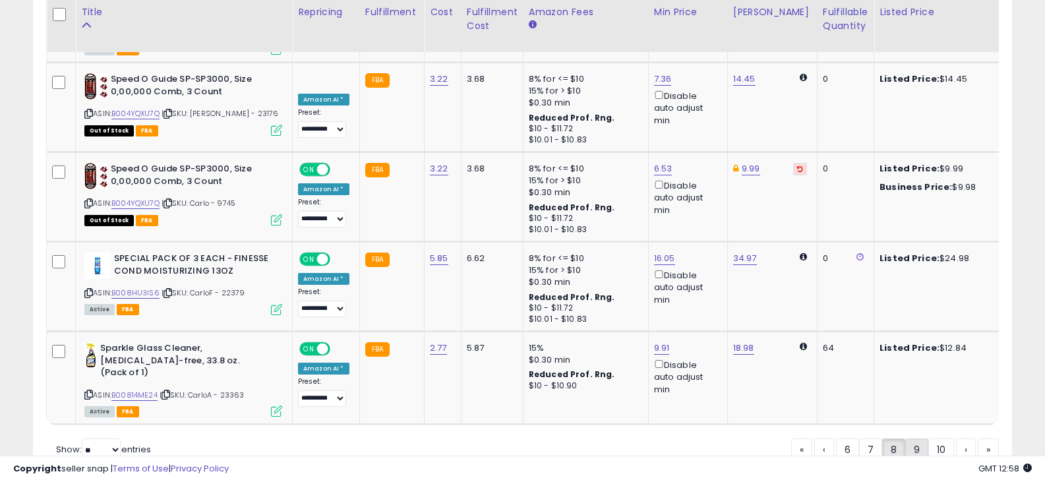
click at [907, 439] on link "9" at bounding box center [917, 450] width 23 height 22
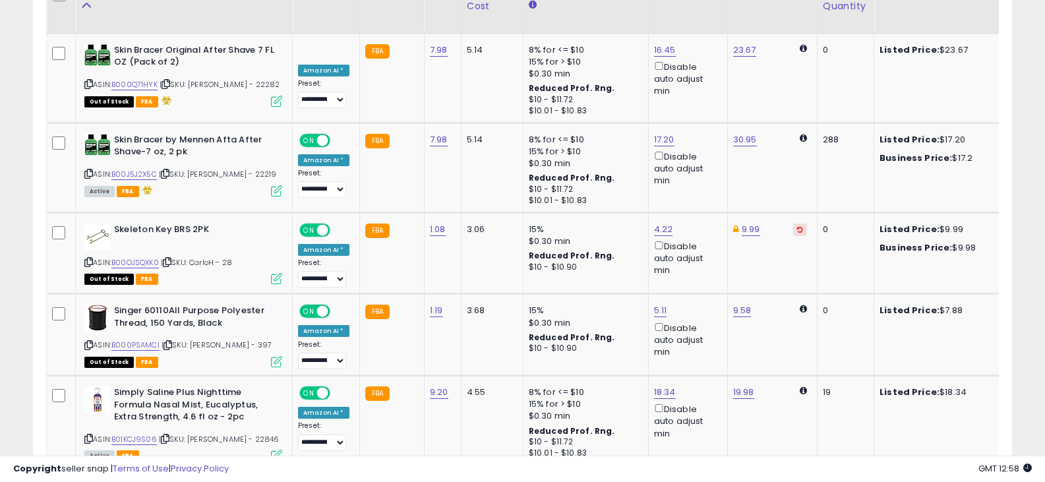
scroll to position [2783, 0]
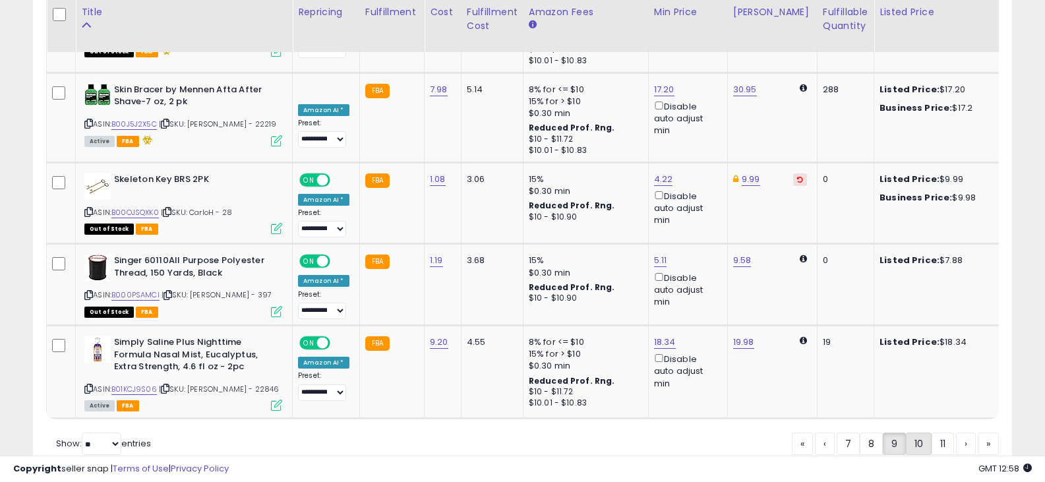
click at [914, 433] on link "10" at bounding box center [919, 444] width 26 height 22
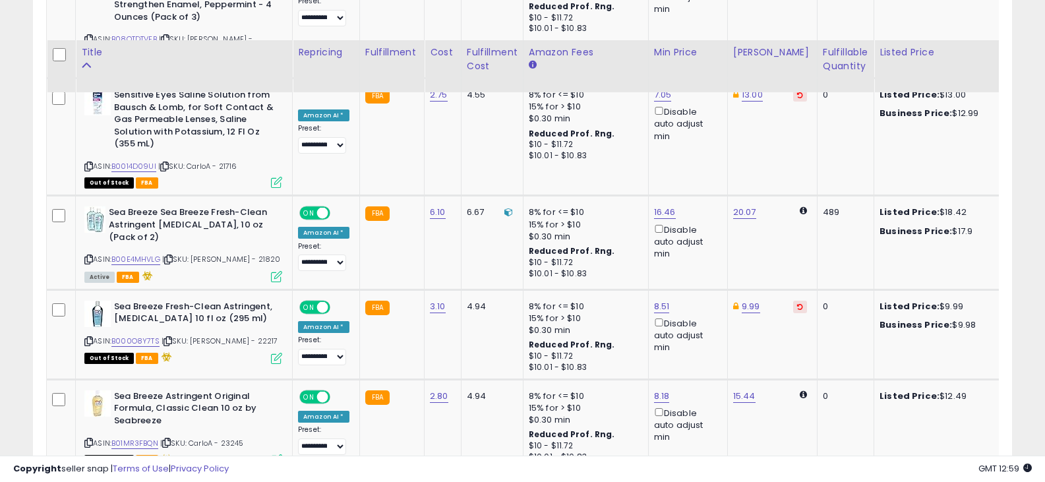
scroll to position [2742, 0]
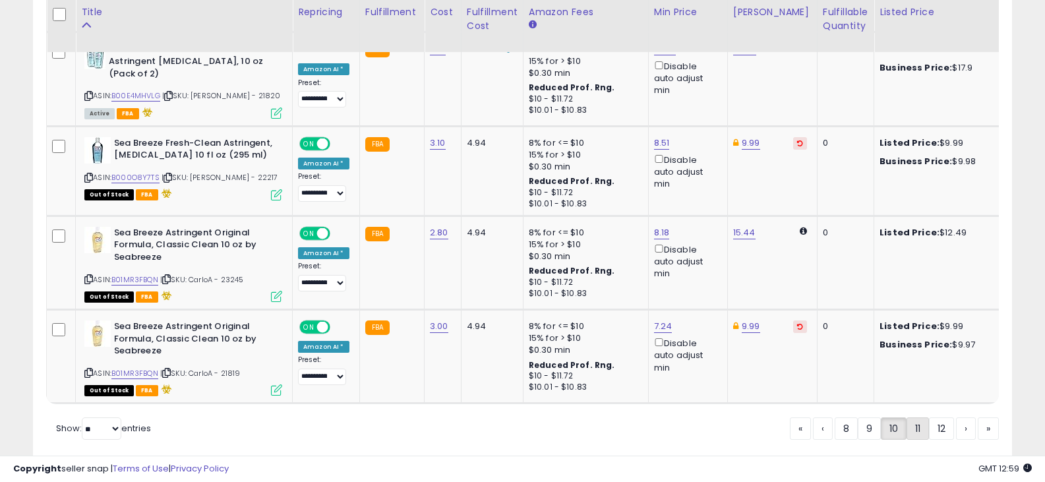
click at [908, 418] on link "11" at bounding box center [918, 429] width 22 height 22
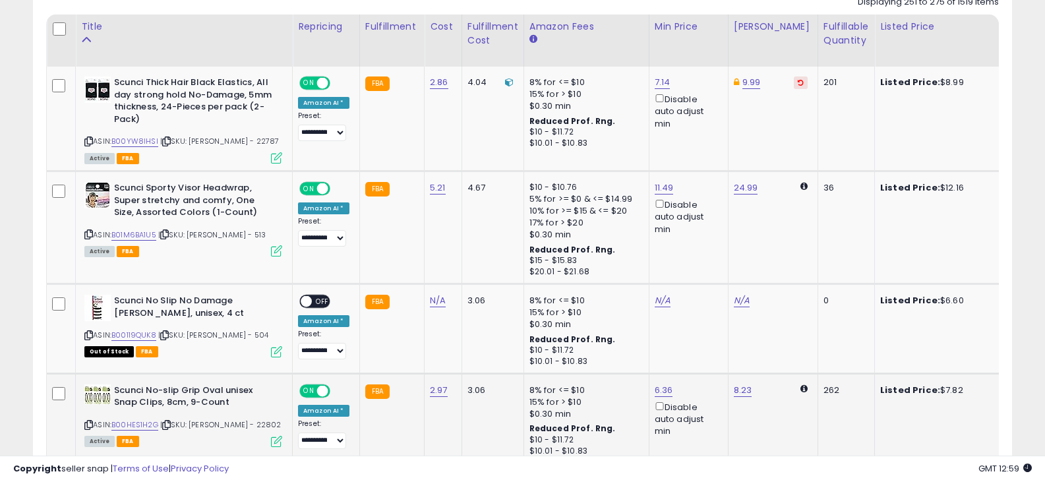
scroll to position [600, 0]
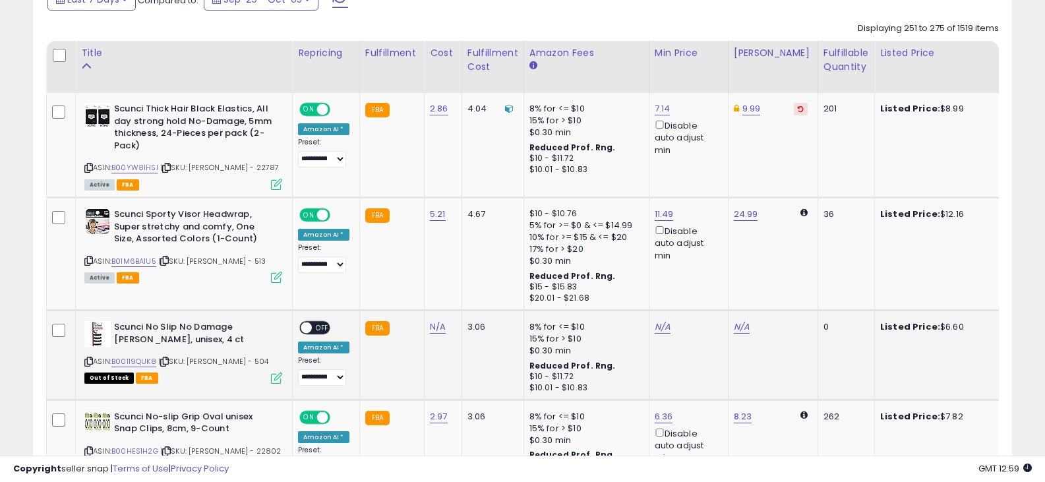
click at [86, 361] on icon at bounding box center [88, 361] width 9 height 7
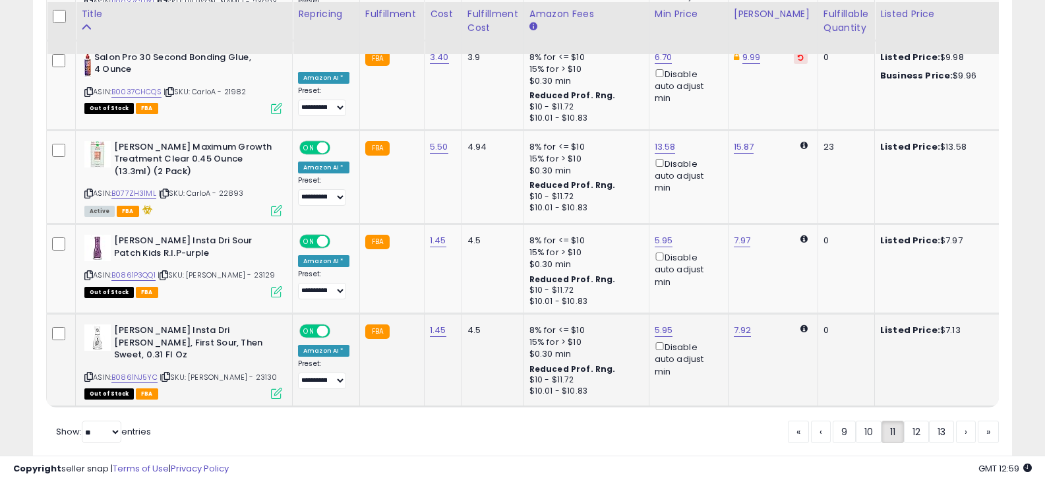
scroll to position [2739, 0]
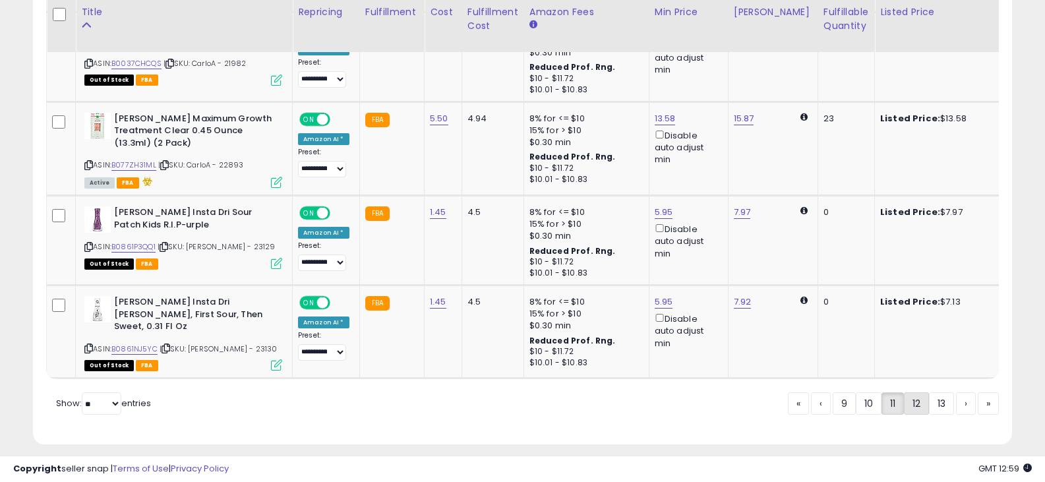
click at [906, 392] on link "12" at bounding box center [916, 403] width 25 height 22
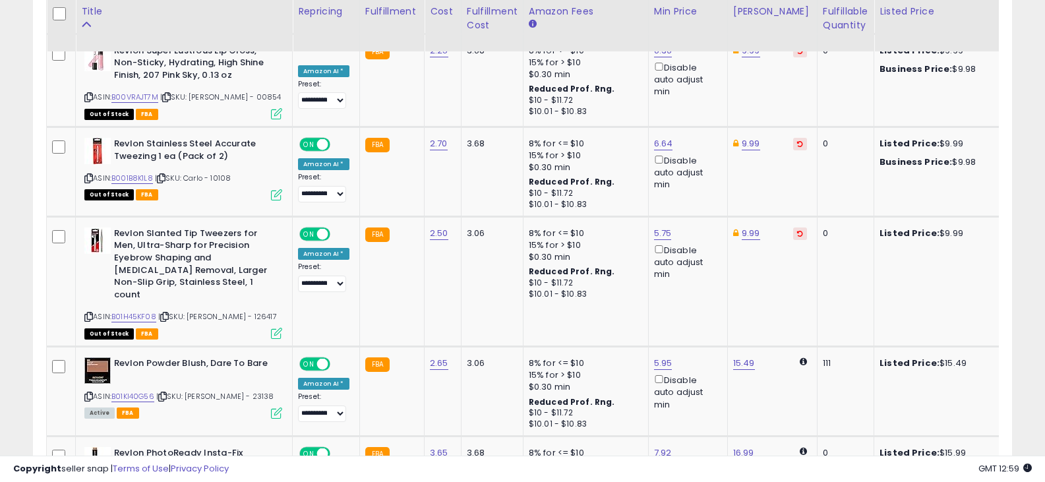
scroll to position [2780, 0]
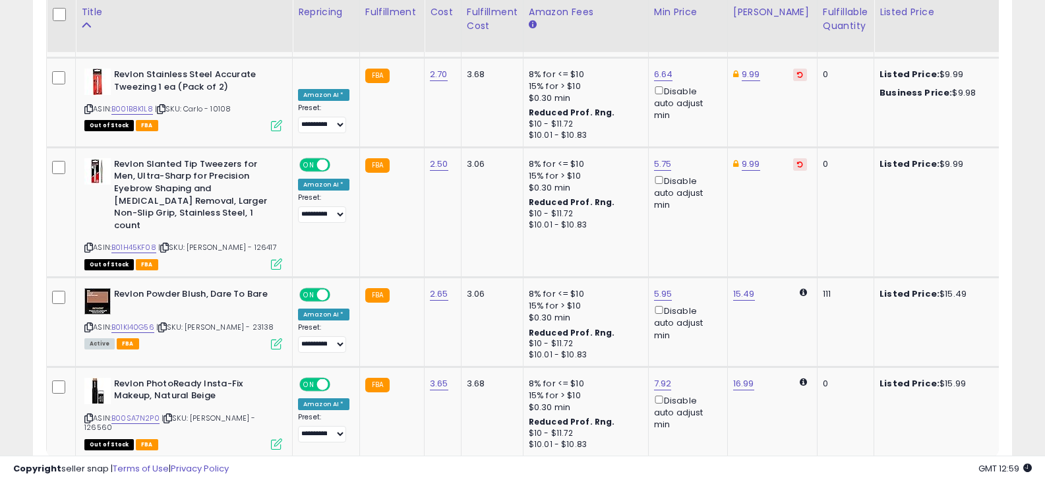
click at [912, 472] on link "13" at bounding box center [915, 483] width 25 height 22
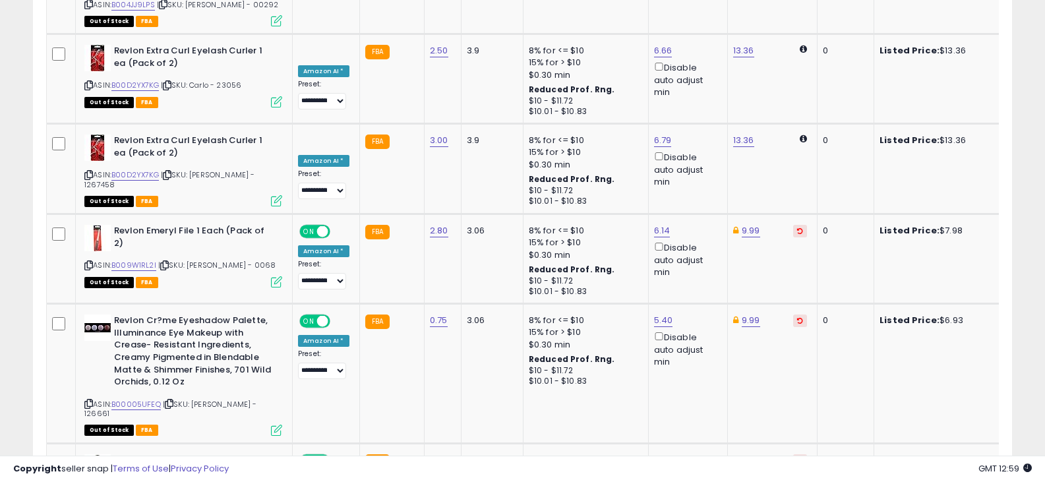
scroll to position [3089, 0]
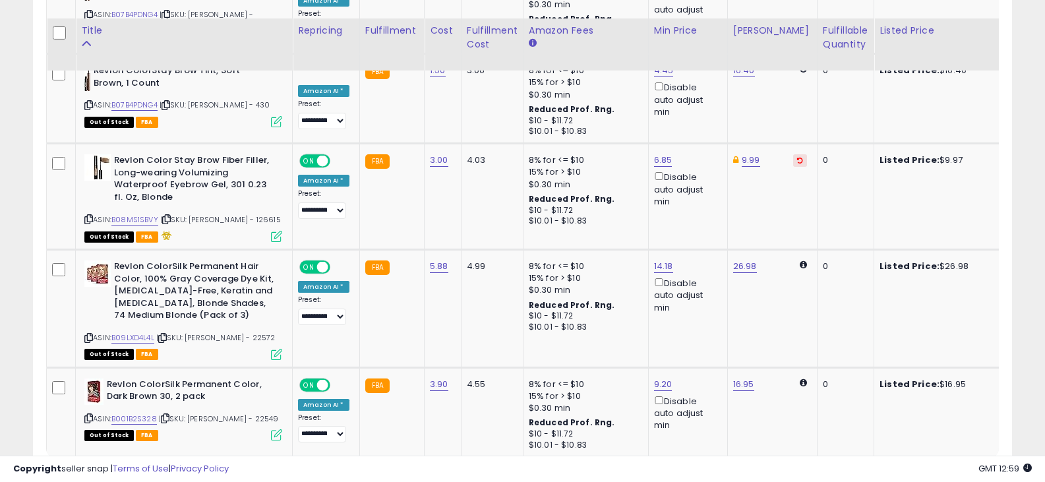
scroll to position [3011, 0]
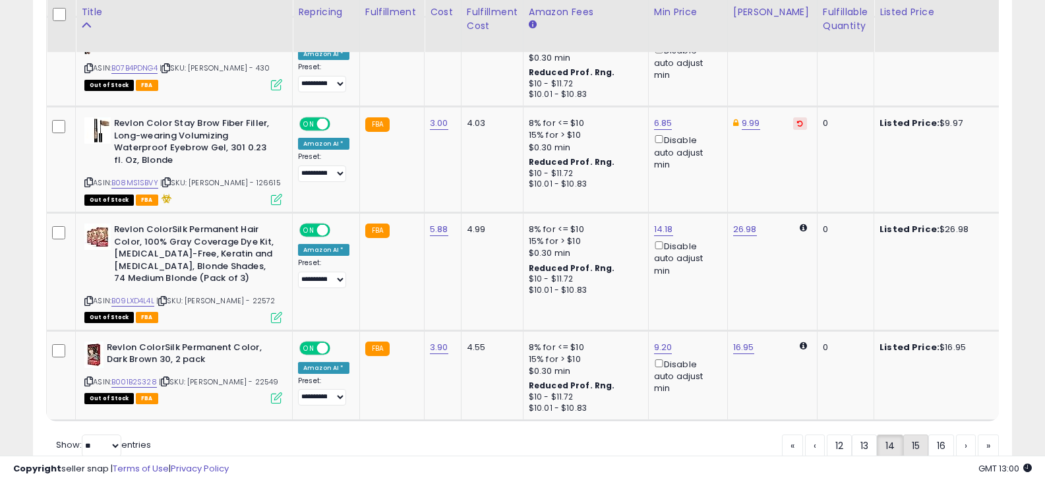
click at [908, 435] on link "15" at bounding box center [916, 446] width 25 height 22
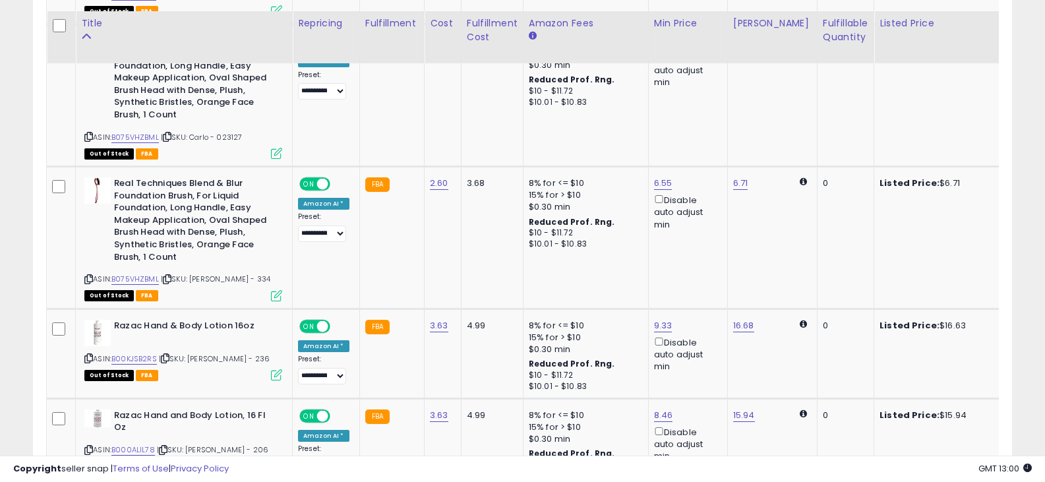
scroll to position [3094, 0]
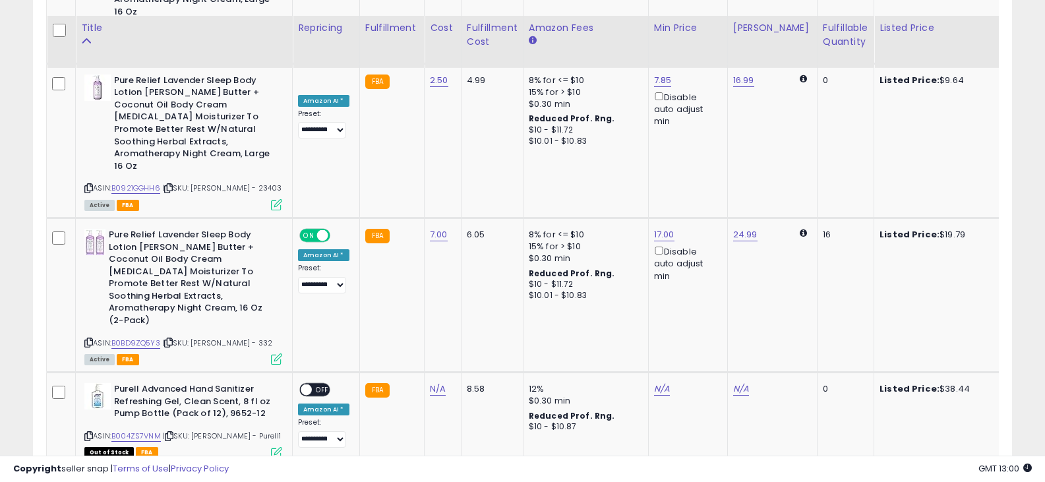
scroll to position [2183, 0]
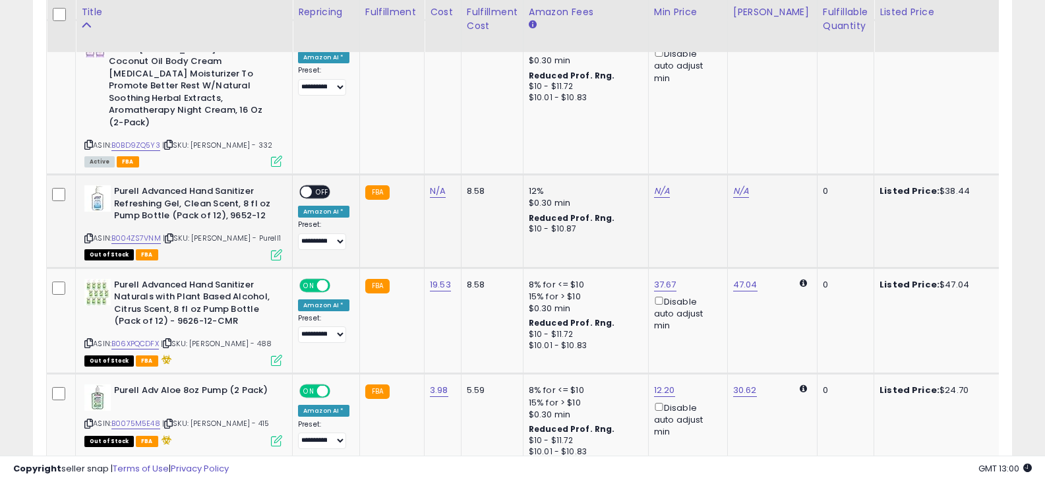
click at [88, 235] on icon at bounding box center [88, 238] width 9 height 7
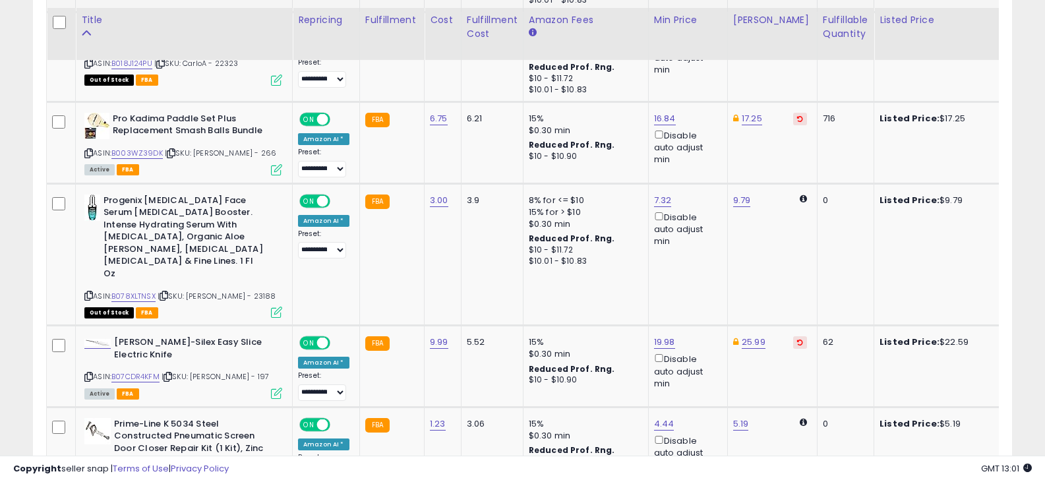
scroll to position [2903, 0]
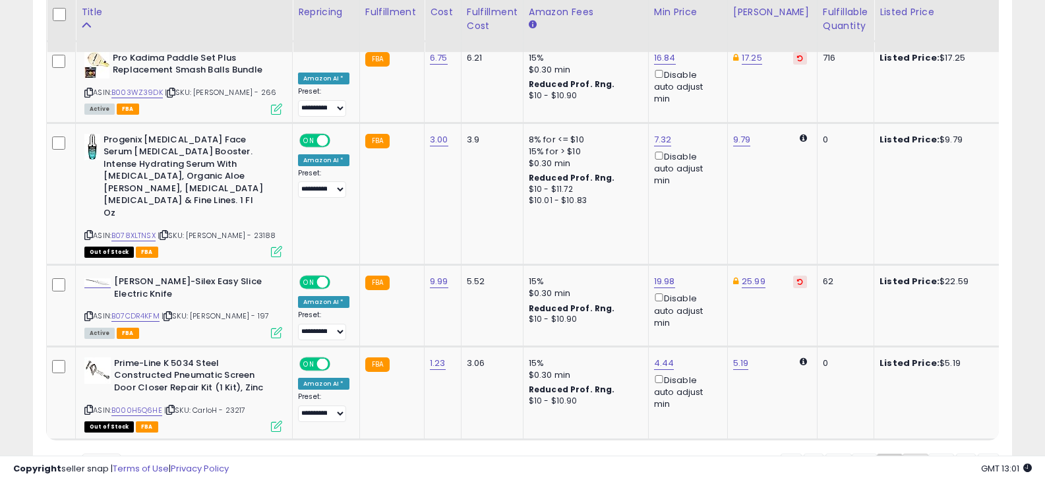
click at [916, 454] on link "17" at bounding box center [916, 465] width 26 height 22
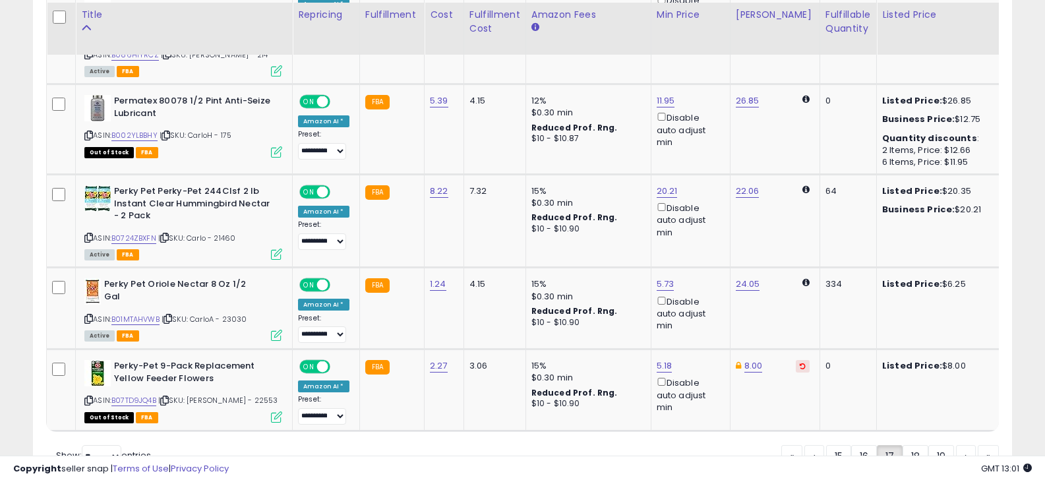
scroll to position [2756, 0]
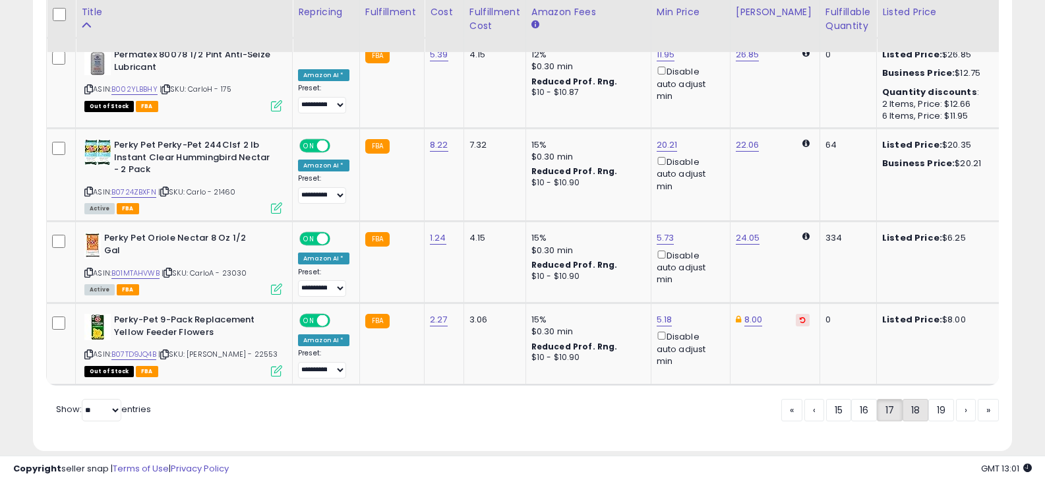
click at [915, 399] on link "18" at bounding box center [916, 410] width 26 height 22
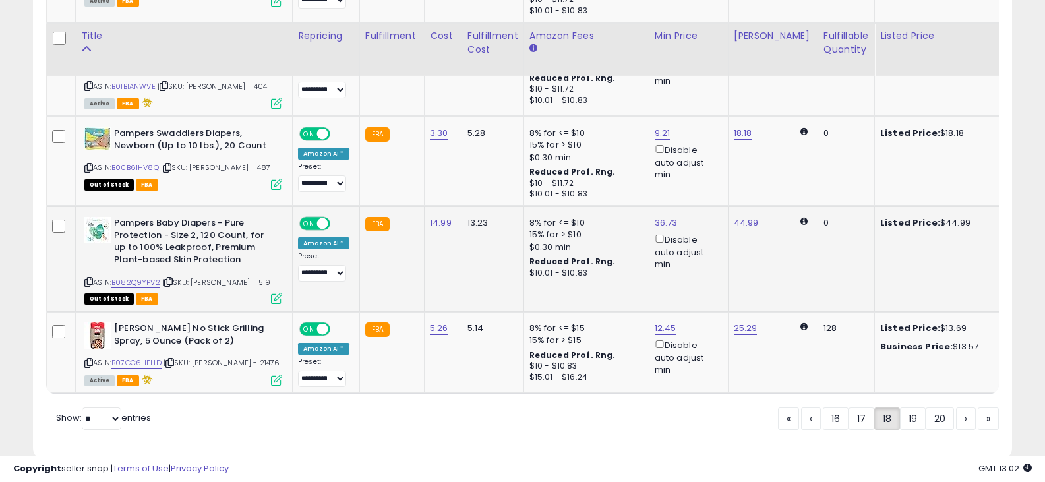
scroll to position [2712, 0]
